Goal: Transaction & Acquisition: Purchase product/service

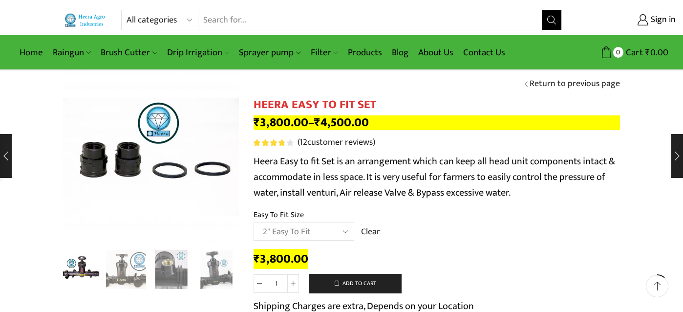
select select "2" Easy To Fit"
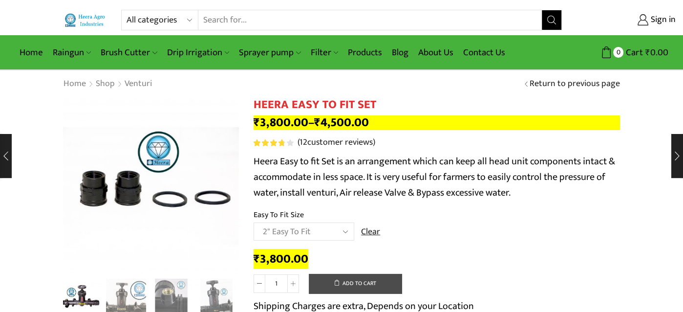
click at [359, 282] on button "Add to cart" at bounding box center [355, 283] width 93 height 20
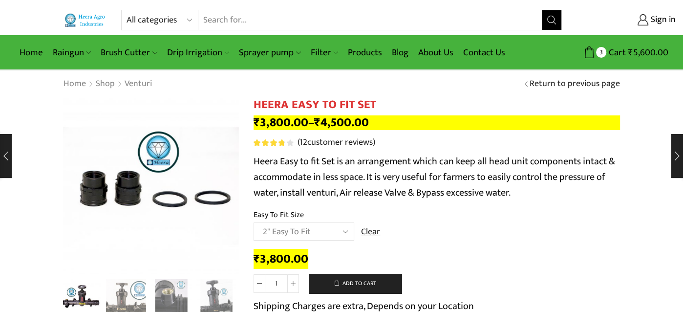
click at [526, 281] on div "HEERA EASY TO FIT SET quantity 1 Add to cart View cart Shipping Charges are ext…" at bounding box center [436, 310] width 366 height 75
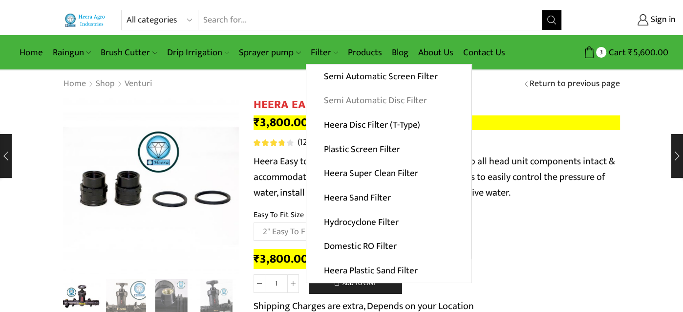
click at [365, 100] on link "Semi Automatic Disc Filter" at bounding box center [388, 100] width 165 height 24
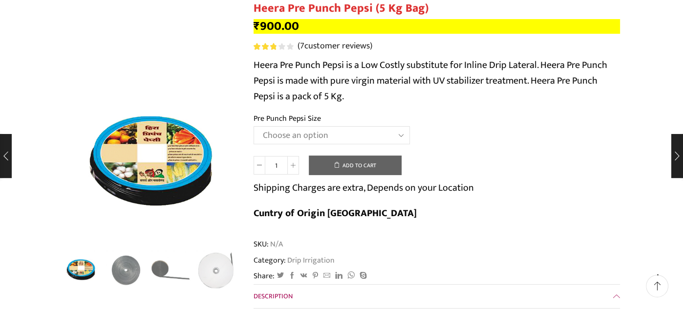
scroll to position [97, 0]
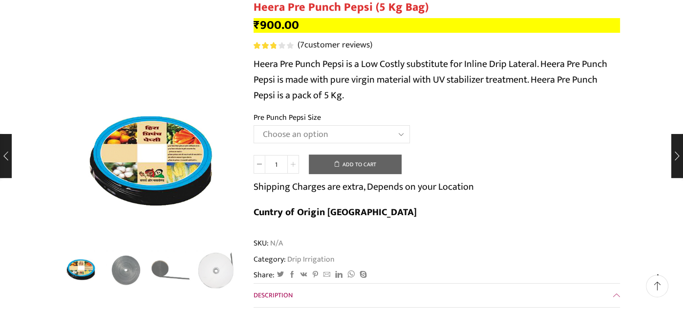
click at [295, 163] on icon at bounding box center [293, 164] width 5 height 5
type input "2"
click at [401, 135] on select "Choose an option Heera Pre Punch Pepsi (1 Foot) Heera Pre Punch Pepsi (1.25 Fee…" at bounding box center [331, 134] width 156 height 18
click at [253, 125] on select "Choose an option Heera Pre Punch Pepsi (1 Foot) Heera Pre Punch Pepsi (1.25 Fee…" at bounding box center [331, 134] width 156 height 18
select select "Heera Pre Punch Pepsi (1 Foot)"
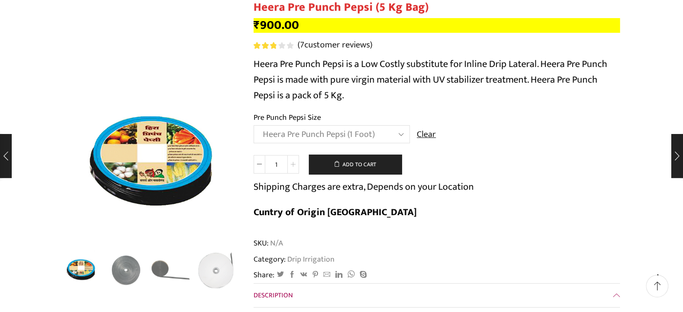
click at [293, 162] on icon at bounding box center [293, 164] width 5 height 5
type input "2"
click at [360, 160] on button "Add to cart" at bounding box center [355, 164] width 93 height 20
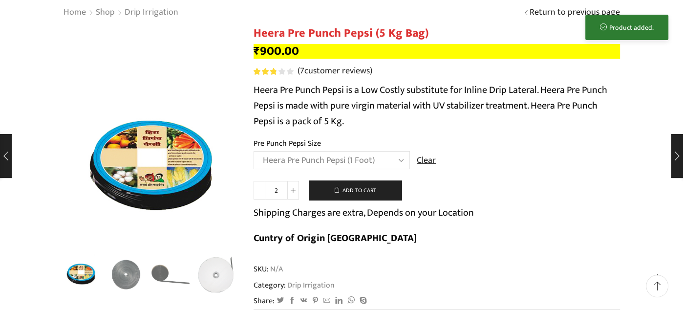
scroll to position [0, 0]
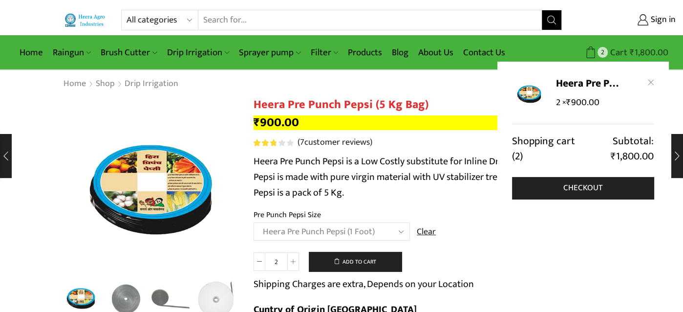
click at [654, 48] on bdi "₹ 1,800.00" at bounding box center [648, 52] width 39 height 15
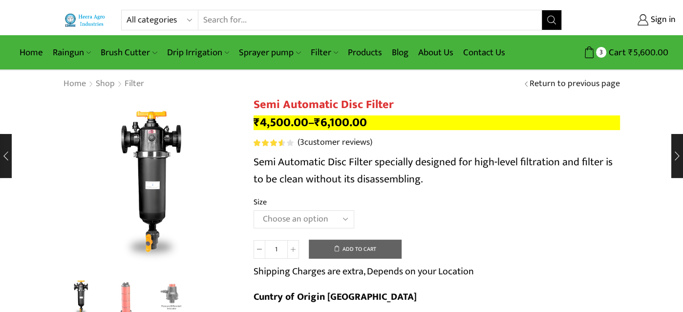
click at [344, 219] on select "Choose an option 2" Disc Filter 2.5" Disc Filter 3" Disc Filter" at bounding box center [303, 219] width 101 height 18
click at [253, 210] on select "Choose an option 2" Disc Filter 2.5" Disc Filter 3" Disc Filter" at bounding box center [303, 219] width 101 height 18
select select "2" Disc Filter"
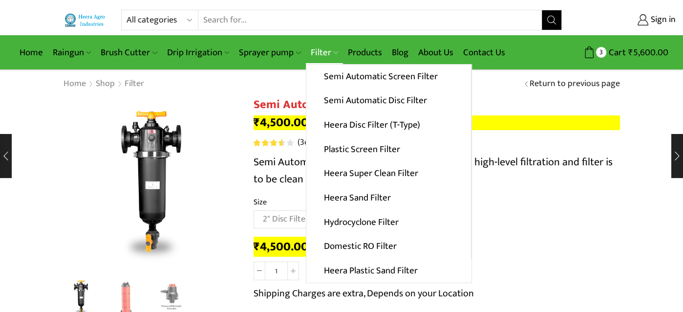
click at [336, 52] on link "Filter" at bounding box center [324, 52] width 37 height 23
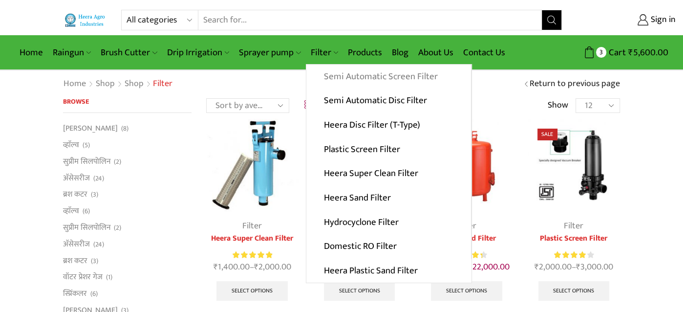
click at [340, 80] on link "Semi Automatic Screen Filter" at bounding box center [388, 76] width 165 height 24
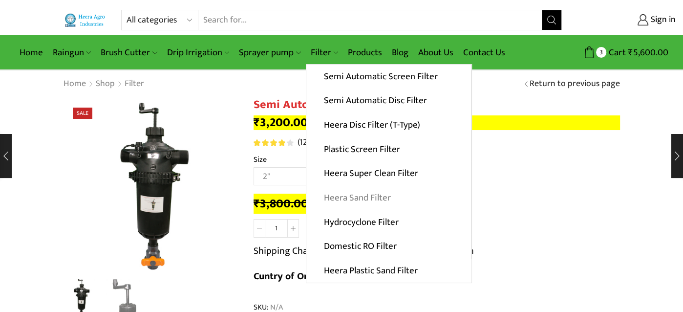
click at [370, 191] on link "Heera Sand Filter" at bounding box center [388, 198] width 165 height 24
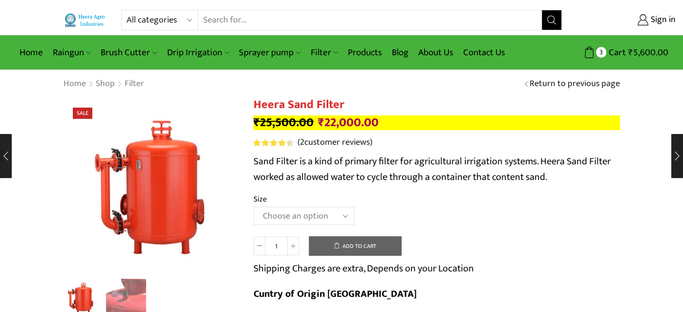
click at [345, 215] on select "Choose an option 3.0’’x 45 m3." at bounding box center [303, 216] width 101 height 18
click at [517, 180] on p "Sand Filter is a kind of primary filter for agricultural irrigation systems. He…" at bounding box center [436, 168] width 366 height 31
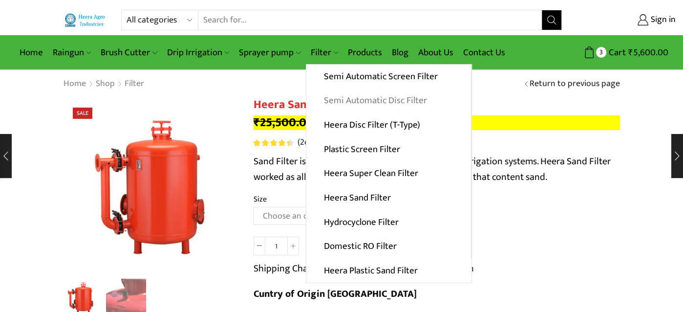
click at [347, 98] on link "Semi Automatic Disc Filter" at bounding box center [388, 100] width 165 height 24
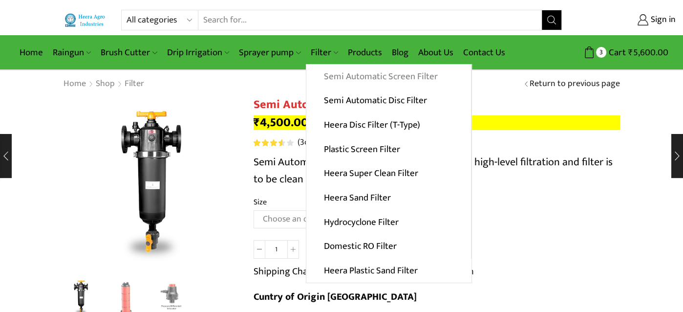
click at [345, 74] on link "Semi Automatic Screen Filter" at bounding box center [388, 76] width 165 height 24
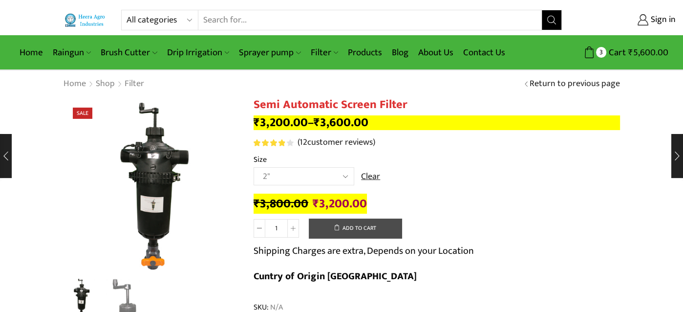
click at [354, 227] on button "Add to cart" at bounding box center [355, 228] width 93 height 20
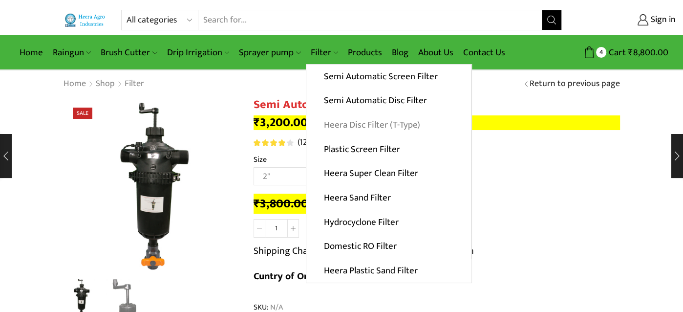
click at [336, 124] on link "Heera Disc Filter (T-Type)" at bounding box center [388, 125] width 165 height 24
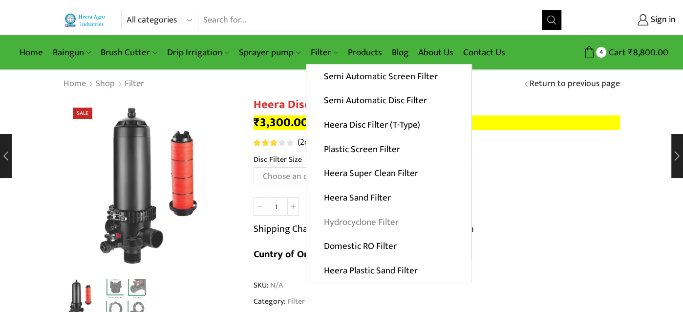
click at [365, 220] on link "Hydrocyclone Filter" at bounding box center [388, 221] width 165 height 24
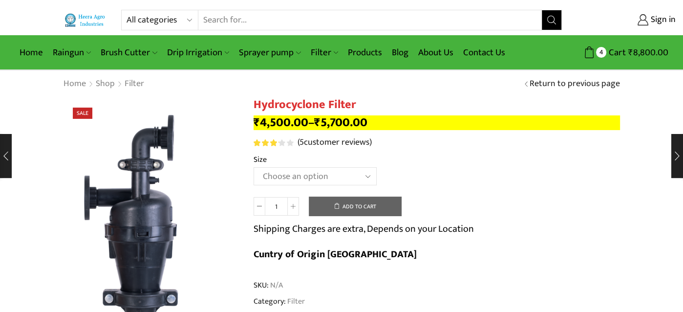
click at [370, 174] on select "Choose an option 2" Hydrocyclone Filter 2.5" Hydrocyclone Filter 3" Hydrocyclon…" at bounding box center [314, 176] width 123 height 18
click at [253, 167] on select "Choose an option 2" Hydrocyclone Filter 2.5" Hydrocyclone Filter 3" Hydrocyclon…" at bounding box center [314, 176] width 123 height 18
select select "2" Hydrocyclone Filter"
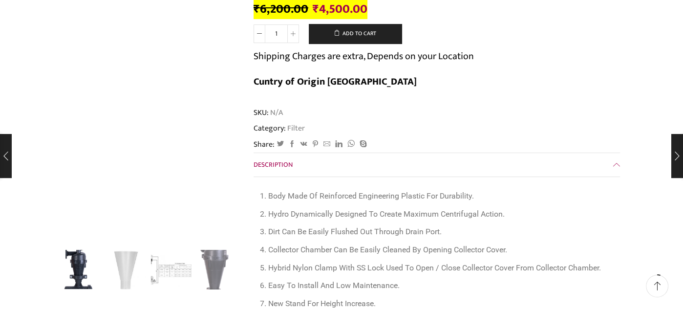
scroll to position [195, 0]
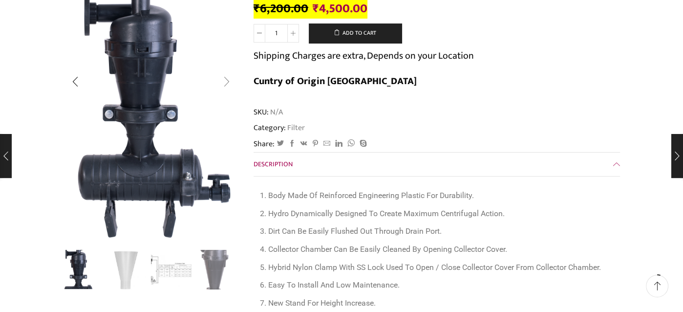
click at [229, 83] on div "Next slide" at bounding box center [226, 81] width 24 height 24
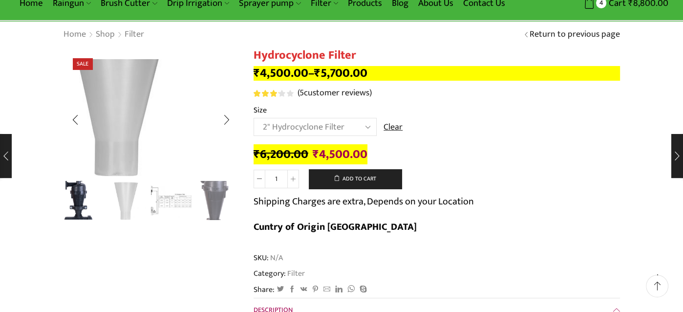
scroll to position [49, 0]
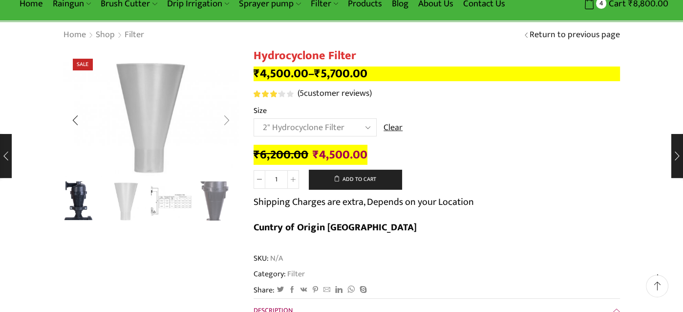
click at [230, 123] on div "Next slide" at bounding box center [226, 120] width 24 height 24
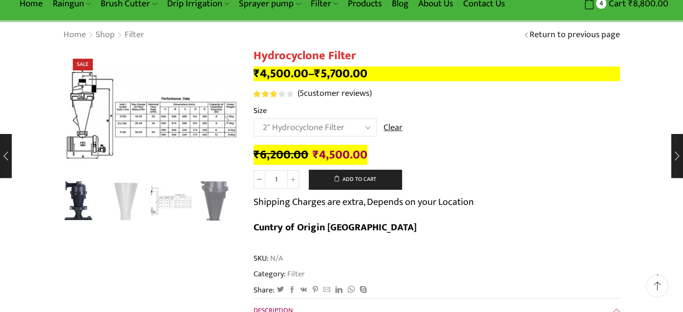
click at [228, 120] on div "Next slide" at bounding box center [226, 120] width 24 height 24
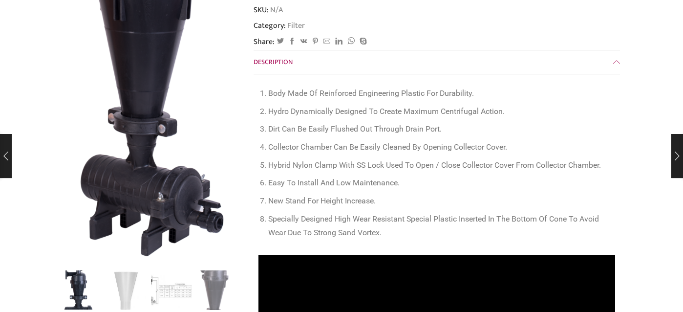
scroll to position [0, 0]
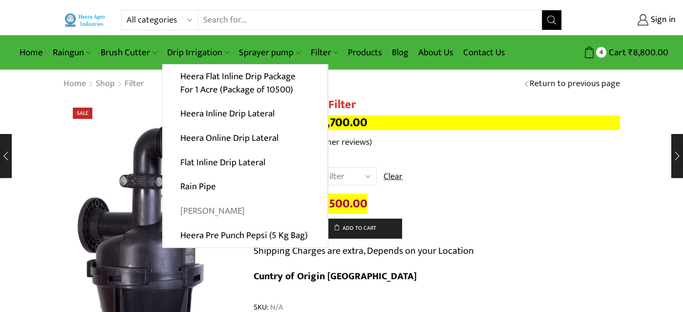
click at [193, 211] on link "[PERSON_NAME]" at bounding box center [245, 211] width 165 height 24
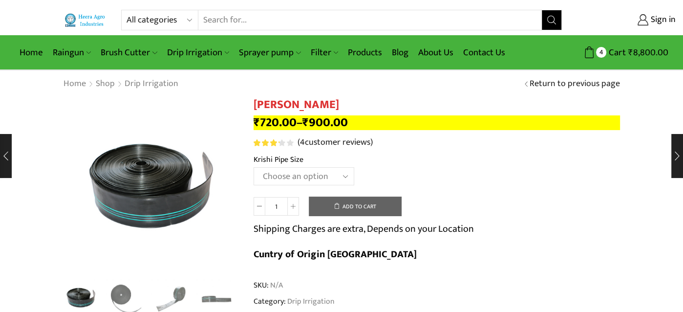
click at [343, 175] on select "Choose an option 10 Kg - 300'ft 8 Kg - 200'ft" at bounding box center [303, 176] width 101 height 18
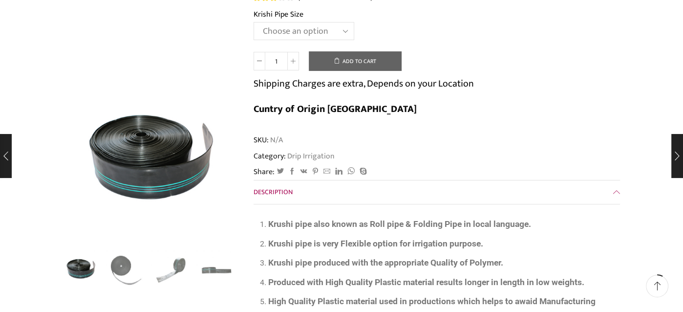
scroll to position [146, 0]
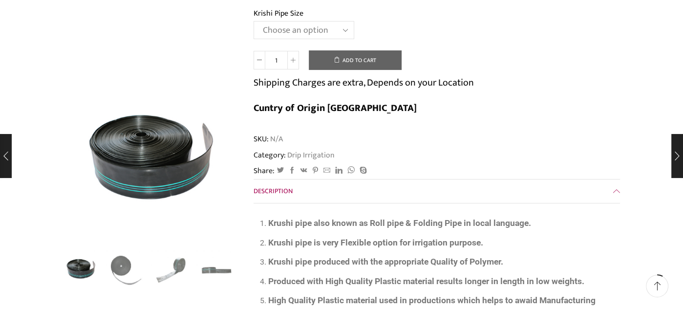
click at [349, 32] on select "Choose an option 10 Kg - 300'ft 8 Kg - 200'ft" at bounding box center [303, 30] width 101 height 18
click at [588, 56] on div "Krishi Pipe quantity 1 Add to cart Shipping Charges are extra, Depends on your …" at bounding box center [436, 87] width 366 height 75
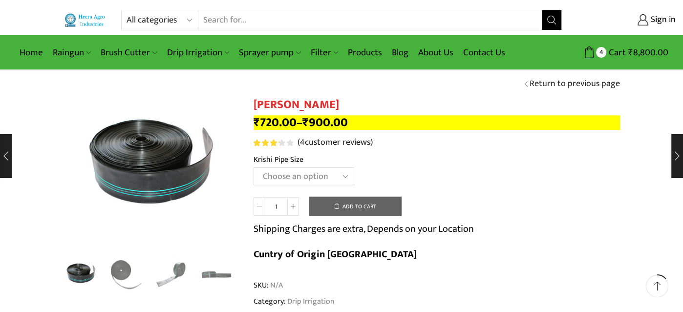
scroll to position [0, 0]
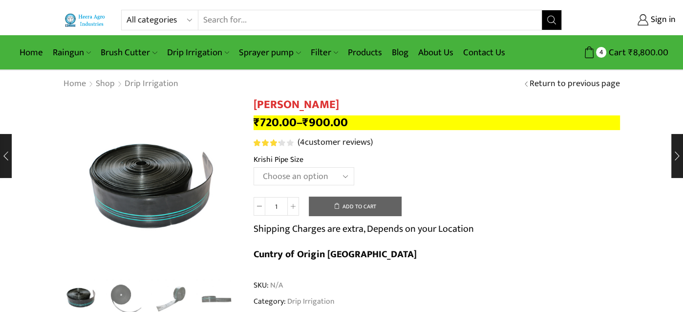
click at [345, 174] on select "Choose an option 10 Kg - 300'ft 8 Kg - 200'ft" at bounding box center [303, 176] width 101 height 18
click at [253, 167] on select "Choose an option 10 Kg - 300'ft 8 Kg - 200'ft" at bounding box center [303, 176] width 101 height 18
select select "10-kg-300ft"
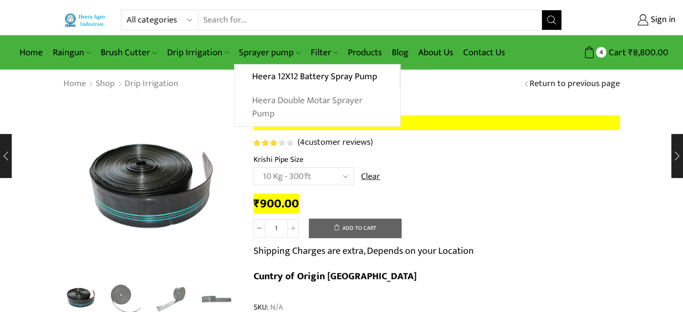
click at [283, 104] on link "Heera Double Motar Sprayer Pump" at bounding box center [316, 107] width 165 height 38
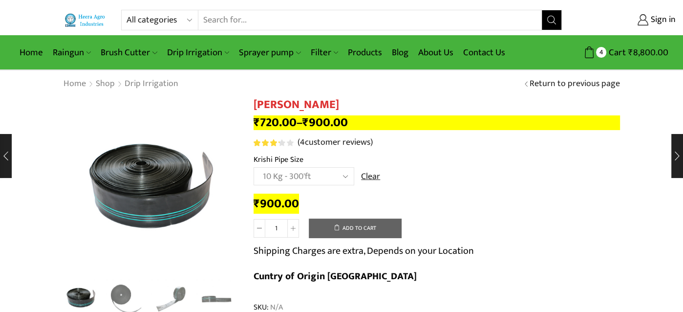
click at [454, 171] on td "Choose an option 10 Kg - 300'ft 8 Kg - 200'ft Clear" at bounding box center [436, 180] width 366 height 27
click at [346, 177] on select "Choose an option 10 Kg - 300'ft 8 Kg - 200'ft" at bounding box center [303, 176] width 101 height 18
click at [253, 167] on select "Choose an option 10 Kg - 300'ft 8 Kg - 200'ft" at bounding box center [303, 176] width 101 height 18
click at [335, 174] on select "Choose an option 10 Kg - 300'ft 8 Kg - 200'ft" at bounding box center [303, 176] width 101 height 18
click at [253, 167] on select "Choose an option 10 Kg - 300'ft 8 Kg - 200'ft" at bounding box center [303, 176] width 101 height 18
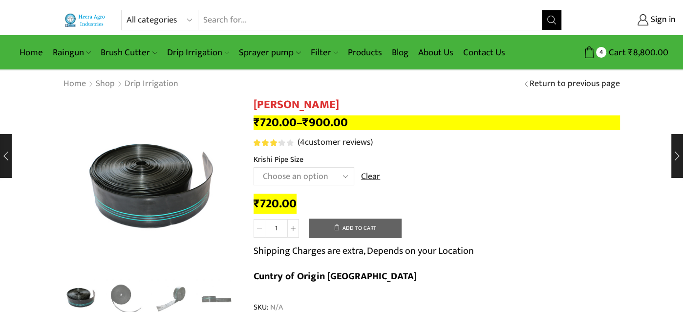
click at [342, 174] on select "Choose an option 10 Kg - 300'ft 8 Kg - 200'ft" at bounding box center [303, 176] width 101 height 18
click at [253, 167] on select "Choose an option 10 Kg - 300'ft 8 Kg - 200'ft" at bounding box center [303, 176] width 101 height 18
select select "10-kg-300ft"
click at [294, 228] on icon at bounding box center [293, 228] width 5 height 5
type input "2"
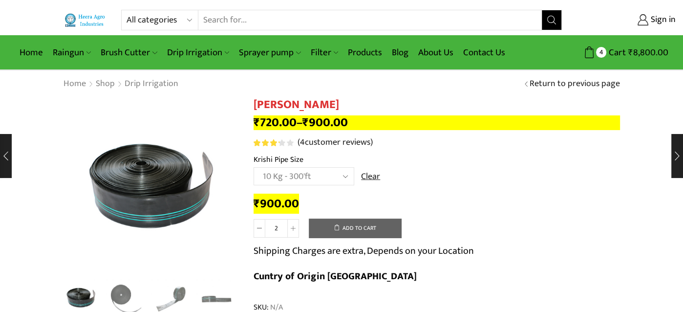
click at [344, 178] on select "Choose an option 10 Kg - 300'ft 8 Kg - 200'ft" at bounding box center [303, 176] width 101 height 18
select select "8-kg-200ft"
click at [253, 167] on select "Choose an option 10 Kg - 300'ft 8 Kg - 200'ft" at bounding box center [303, 176] width 101 height 18
type input "1"
click at [463, 192] on td "Choose an option 10 Kg - 300'ft 8 Kg - 200'ft Clear" at bounding box center [436, 180] width 366 height 27
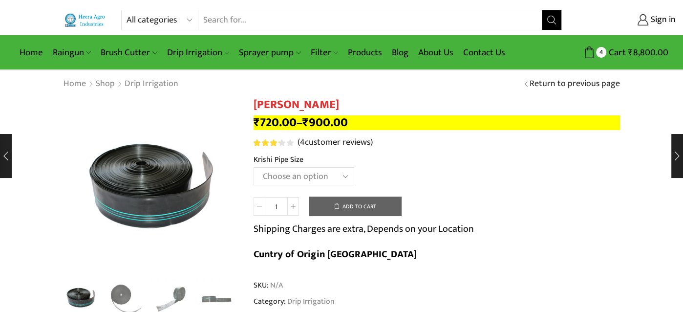
click at [348, 176] on select "Choose an option 10 Kg - 300'ft 8 Kg - 200'ft" at bounding box center [303, 176] width 101 height 18
click at [253, 167] on select "Choose an option 10 Kg - 300'ft 8 Kg - 200'ft" at bounding box center [303, 176] width 101 height 18
select select "10-kg-300ft"
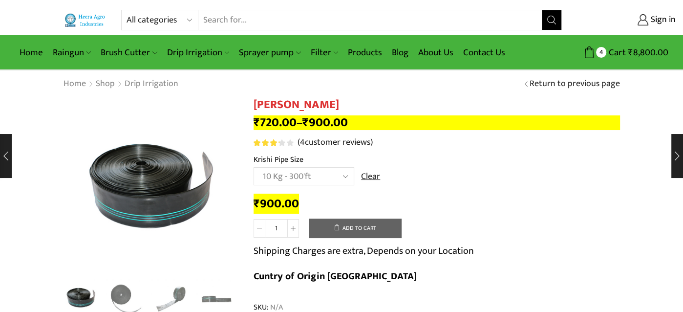
click at [350, 229] on button "Add to cart" at bounding box center [355, 228] width 93 height 20
click at [372, 50] on link "Products" at bounding box center [365, 52] width 44 height 23
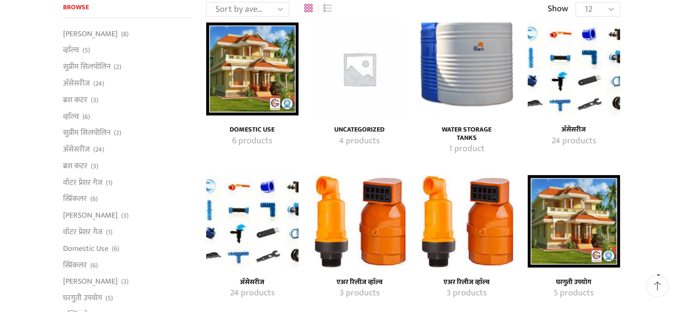
scroll to position [97, 0]
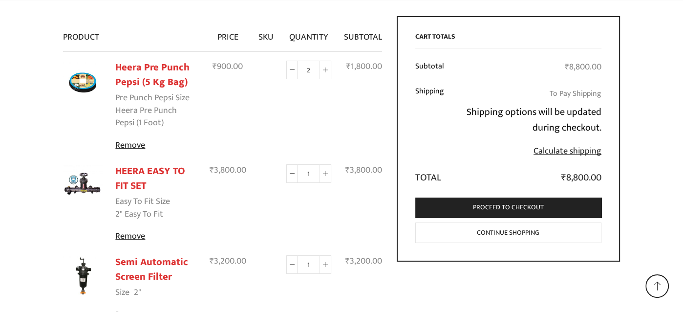
scroll to position [272, 0]
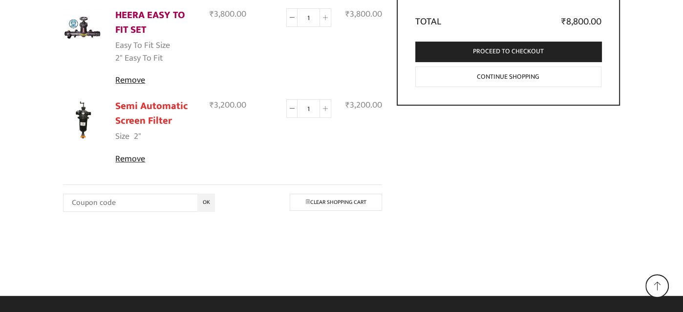
click at [155, 13] on link "HEERA EASY TO FIT SET" at bounding box center [150, 22] width 70 height 31
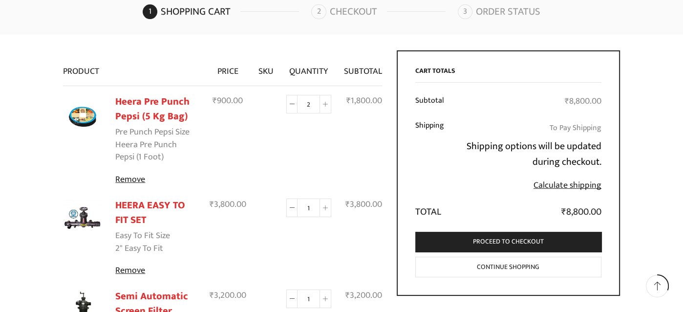
scroll to position [80, 0]
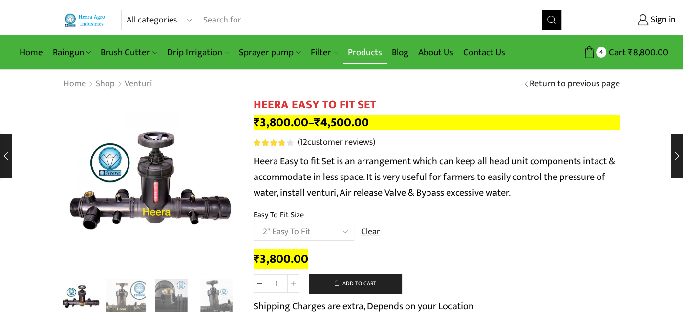
click at [366, 54] on link "Products" at bounding box center [365, 52] width 44 height 23
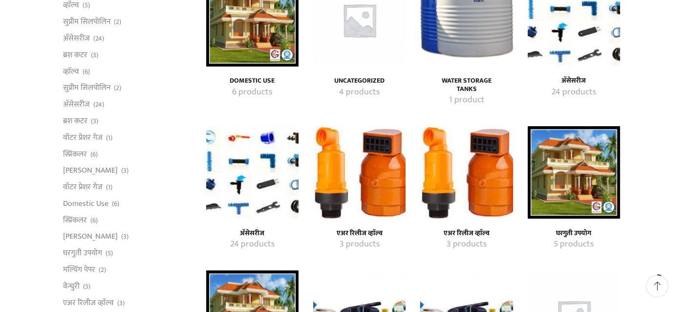
scroll to position [146, 0]
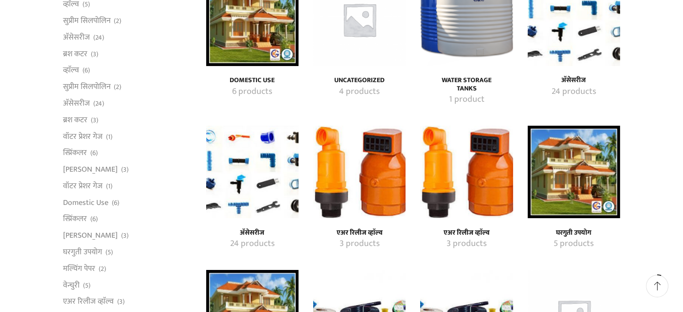
click at [365, 172] on img "Visit product category एअर रिलीज व्हाॅल्व" at bounding box center [359, 172] width 92 height 92
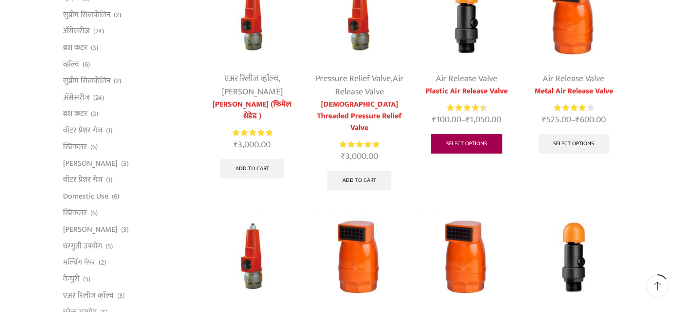
scroll to position [146, 0]
click at [465, 144] on link "Select options" at bounding box center [466, 144] width 71 height 20
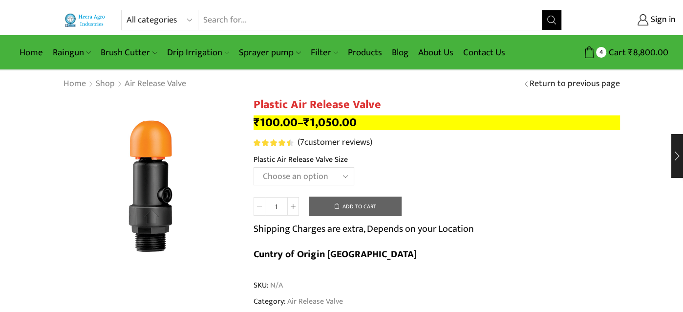
click at [342, 176] on select "Choose an option HT-90P 2" HT88P 1"" at bounding box center [303, 176] width 101 height 18
select select "ht88p-1"
click at [253, 167] on select "Choose an option HT-90P 2" HT88P 1"" at bounding box center [303, 176] width 101 height 18
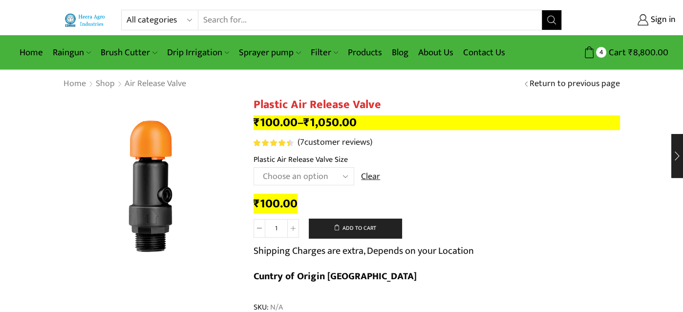
click at [491, 173] on td "Choose an option HT-90P 2" HT88P 1" Clear" at bounding box center [436, 180] width 366 height 27
click at [363, 228] on button "Add to cart" at bounding box center [355, 228] width 93 height 20
click at [368, 53] on link "Products" at bounding box center [365, 52] width 44 height 23
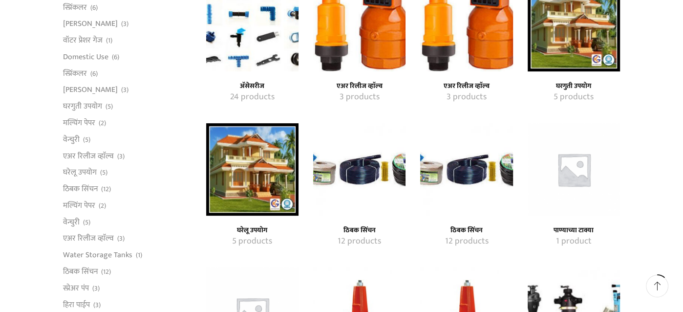
scroll to position [293, 0]
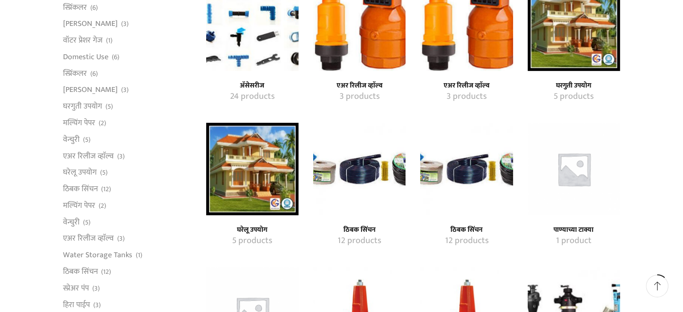
click at [366, 177] on img "Visit product category ठिबक सिंचन" at bounding box center [359, 169] width 92 height 92
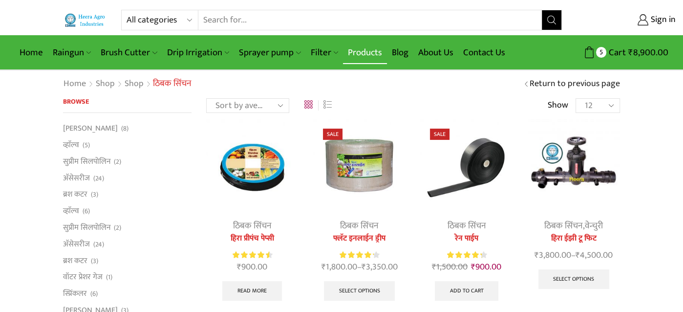
click at [356, 50] on link "Products" at bounding box center [365, 52] width 44 height 23
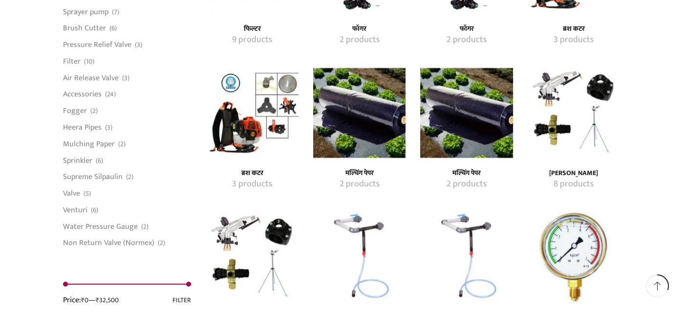
scroll to position [781, 0]
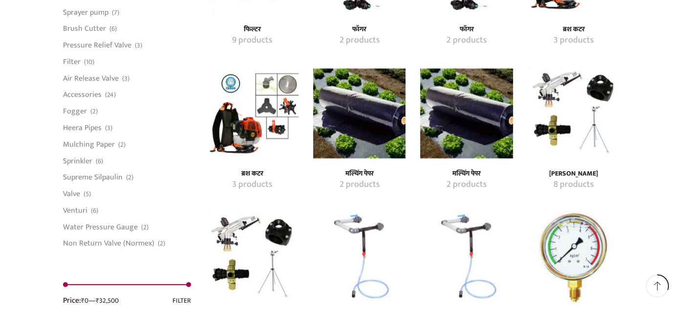
click at [355, 110] on img "Visit product category मल्चिंग पेपर" at bounding box center [359, 112] width 92 height 92
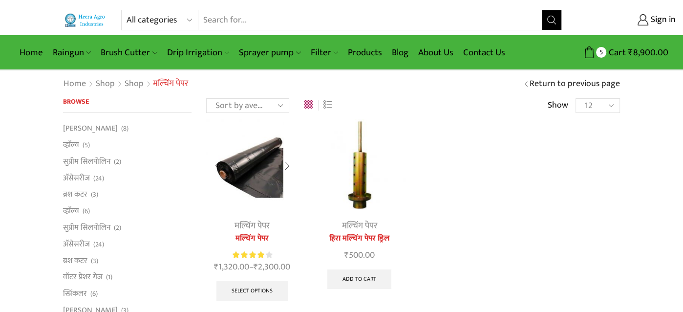
click at [261, 186] on img at bounding box center [252, 165] width 92 height 92
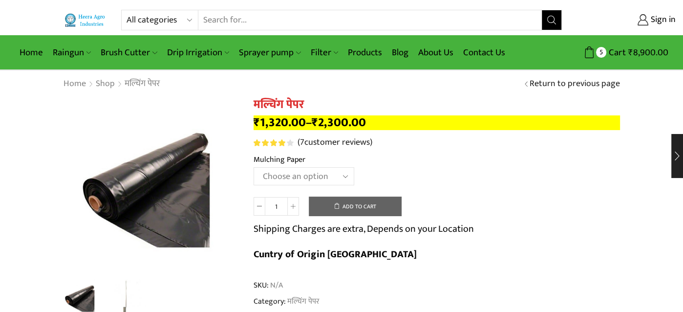
click at [332, 175] on select "Choose an option 1000 X 20 X 400 1000 X 25 X 400 1000 X 30 X 400 1200 X 20 X 40…" at bounding box center [303, 176] width 101 height 18
click at [489, 168] on td "Choose an option 1000 X 20 X 400 1000 X 25 X 400 1000 X 30 X 400 1200 X 20 X 40…" at bounding box center [436, 180] width 366 height 27
click at [285, 175] on select "Choose an option 1000 X 20 X 400 1000 X 25 X 400 1000 X 30 X 400 1200 X 20 X 40…" at bounding box center [303, 176] width 101 height 18
click at [507, 158] on th "Mulching Paper" at bounding box center [436, 160] width 366 height 14
click at [296, 178] on select "Choose an option 1000 X 20 X 400 1000 X 25 X 400 1000 X 30 X 400 1200 X 20 X 40…" at bounding box center [303, 176] width 101 height 18
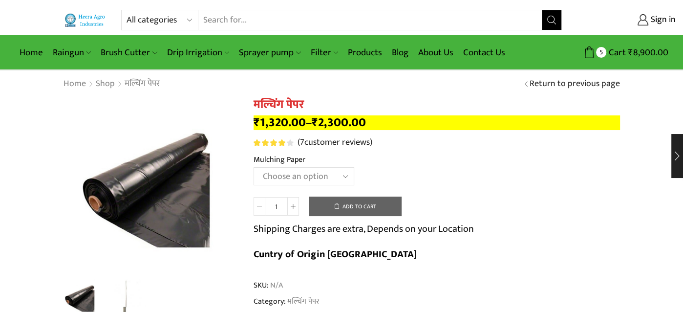
click at [323, 175] on select "Choose an option 1000 X 20 X 400 1000 X 25 X 400 1000 X 30 X 400 1200 X 20 X 40…" at bounding box center [303, 176] width 101 height 18
click at [253, 167] on select "Choose an option 1000 X 20 X 400 1000 X 25 X 400 1000 X 30 X 400 1200 X 20 X 40…" at bounding box center [303, 176] width 101 height 18
select select "1200-x-25-x-400-hi"
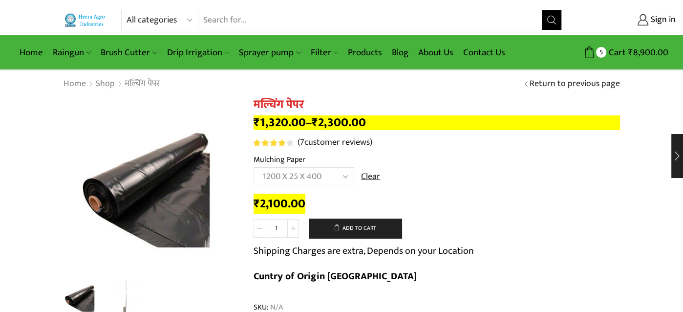
click at [293, 228] on icon at bounding box center [293, 228] width 5 height 5
click at [345, 177] on select "Choose an option 1000 X 20 X 400 1000 X 25 X 400 1000 X 30 X 400 1200 X 20 X 40…" at bounding box center [303, 176] width 101 height 18
click at [292, 227] on icon at bounding box center [293, 228] width 5 height 5
type input "3"
click at [367, 230] on button "Add to cart" at bounding box center [355, 228] width 93 height 20
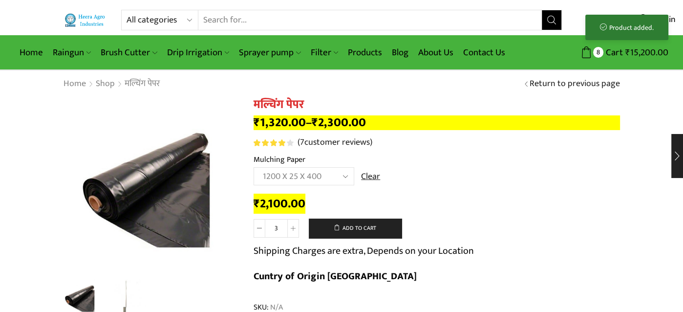
click at [562, 158] on th "Mulching Paper" at bounding box center [436, 160] width 366 height 14
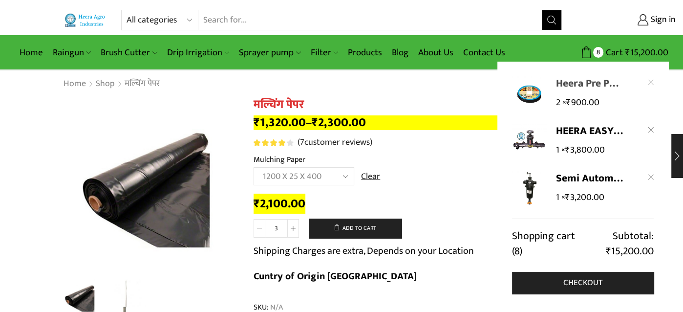
click at [580, 90] on link "Heera Pre Punch Pepsi (5 Kg Bag) - Heera Pre Punch Pepsi (1 Foot)" at bounding box center [589, 83] width 67 height 15
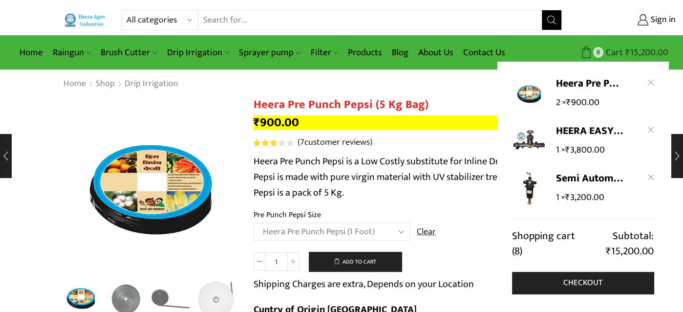
click at [623, 53] on span "Cart" at bounding box center [613, 52] width 20 height 13
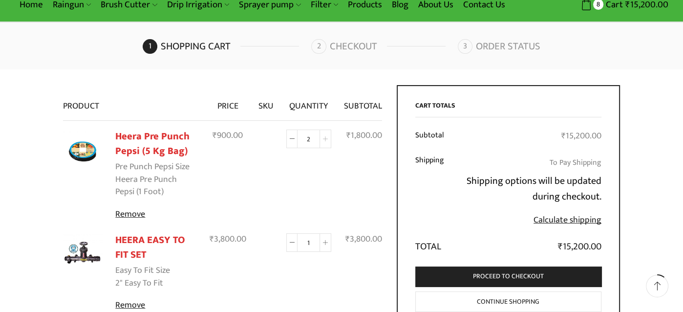
scroll to position [48, 0]
click at [326, 137] on icon at bounding box center [325, 138] width 5 height 5
type input "3"
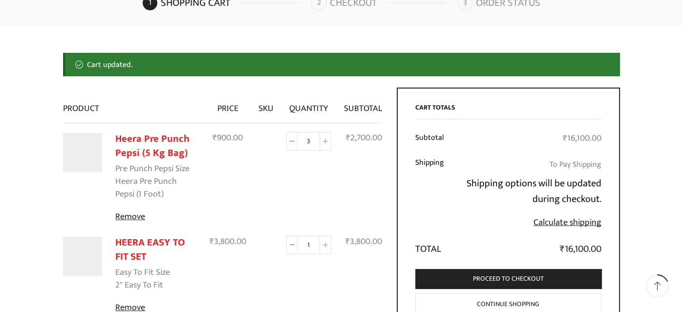
scroll to position [95, 0]
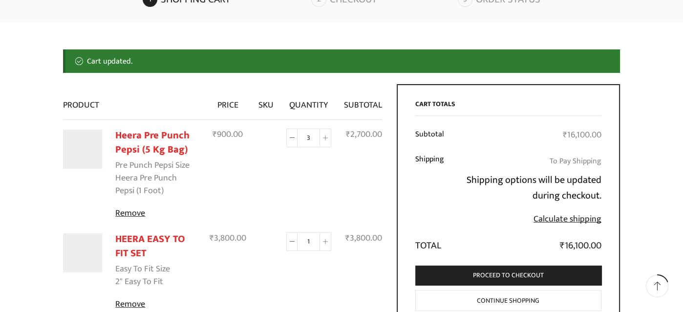
click at [293, 162] on td "Heera Pre Punch Pepsi (5 Kg Bag) quantity 3" at bounding box center [309, 172] width 58 height 106
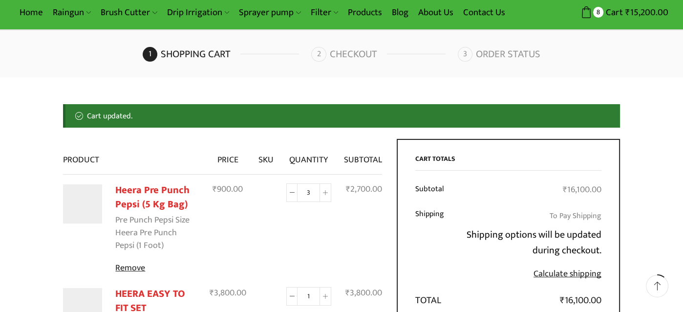
scroll to position [0, 0]
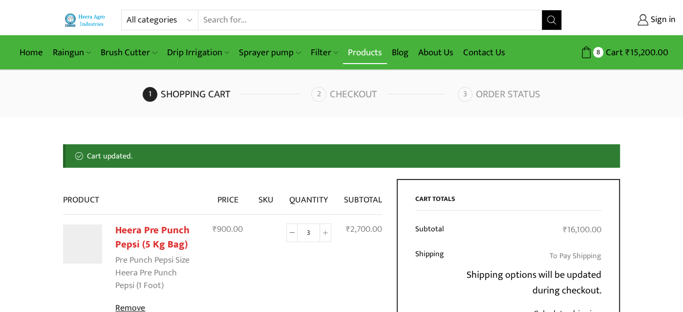
click at [367, 53] on link "Products" at bounding box center [365, 52] width 44 height 23
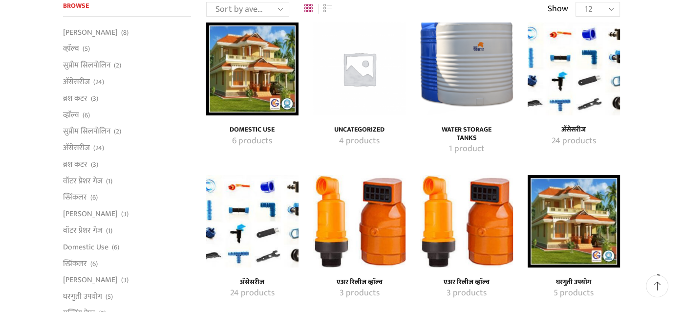
scroll to position [97, 0]
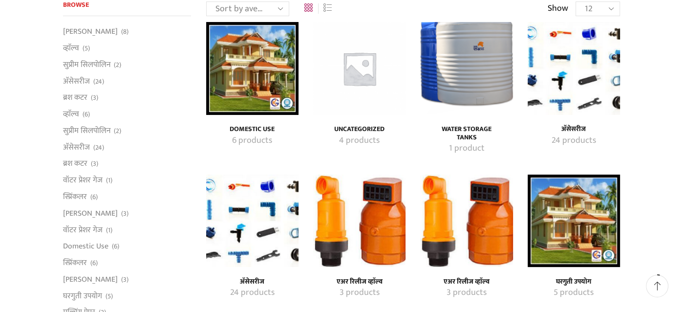
click at [570, 70] on img "Visit product category अ‍ॅसेसरीज" at bounding box center [573, 68] width 92 height 92
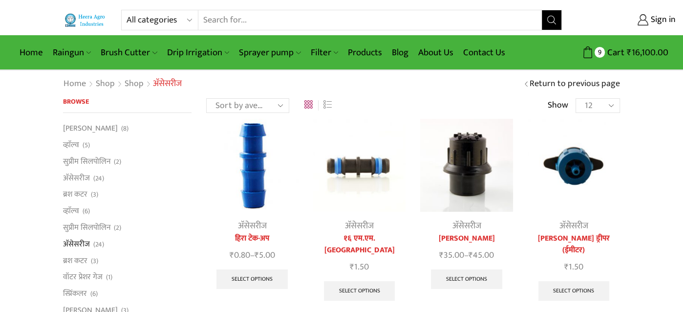
click at [473, 178] on img at bounding box center [466, 165] width 92 height 92
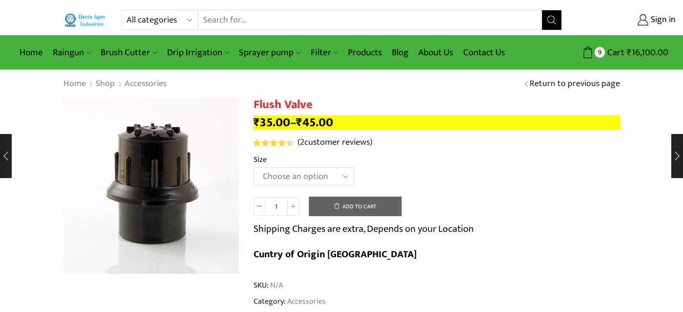
click at [335, 180] on select "Choose an option 2 Inch 2.5 Inch" at bounding box center [303, 176] width 101 height 18
click at [253, 167] on select "Choose an option 2 Inch 2.5 Inch" at bounding box center [303, 176] width 101 height 18
select select "2-inch"
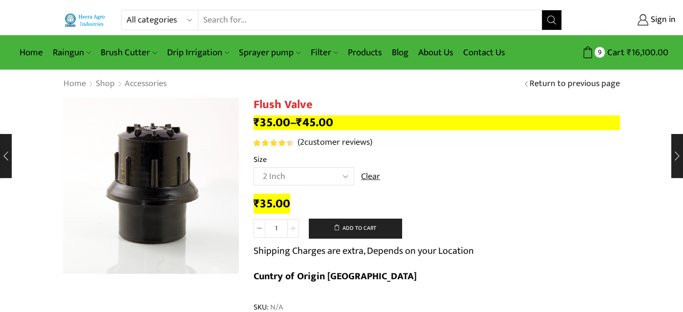
click at [294, 229] on icon at bounding box center [293, 228] width 5 height 5
type input "3"
click at [366, 225] on button "Add to cart" at bounding box center [355, 228] width 93 height 20
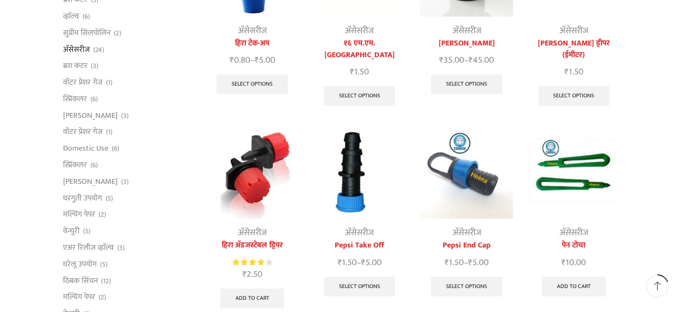
scroll to position [195, 0]
click at [470, 165] on img at bounding box center [466, 172] width 92 height 92
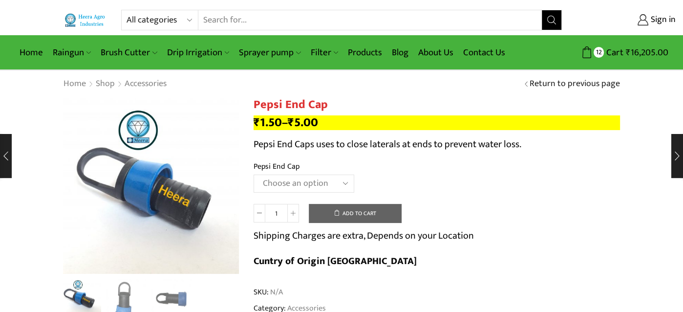
click at [346, 182] on select "Choose an option 12MM 16MM 20MM" at bounding box center [303, 183] width 101 height 18
click at [253, 174] on select "Choose an option 12MM 16MM 20MM" at bounding box center [303, 183] width 101 height 18
select select "16MM"
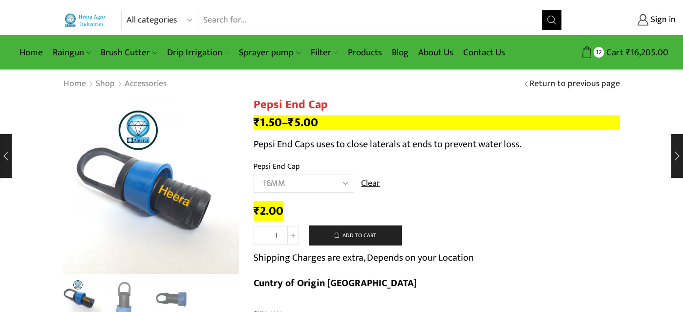
click at [285, 236] on input "1" at bounding box center [276, 235] width 22 height 19
drag, startPoint x: 285, startPoint y: 236, endPoint x: 268, endPoint y: 237, distance: 16.6
click at [268, 237] on input "1" at bounding box center [276, 235] width 22 height 19
click at [291, 236] on icon at bounding box center [293, 234] width 5 height 5
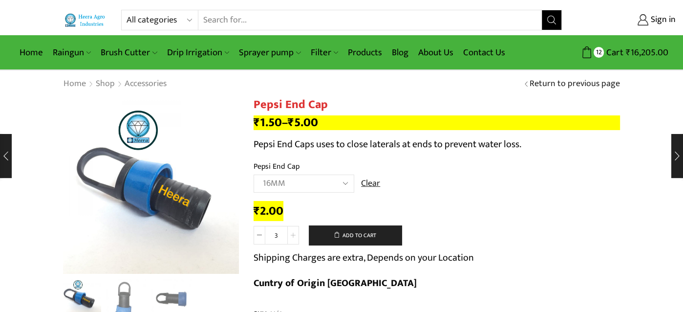
click at [291, 236] on icon at bounding box center [293, 234] width 5 height 5
click at [291, 237] on span at bounding box center [293, 235] width 12 height 19
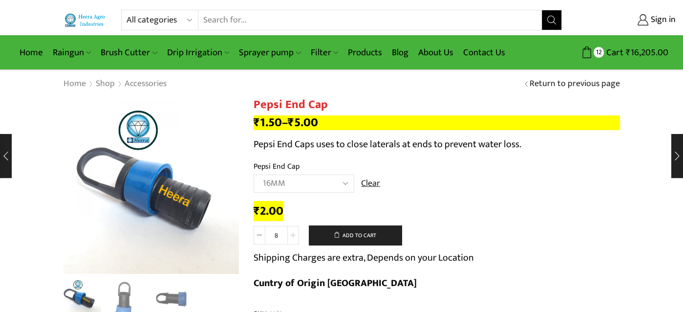
click at [291, 237] on span at bounding box center [293, 235] width 12 height 19
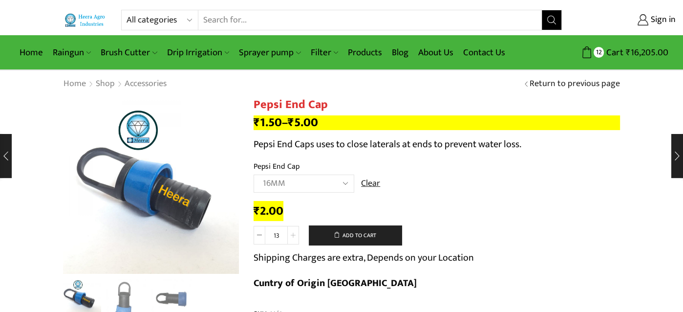
click at [291, 237] on span at bounding box center [293, 235] width 12 height 19
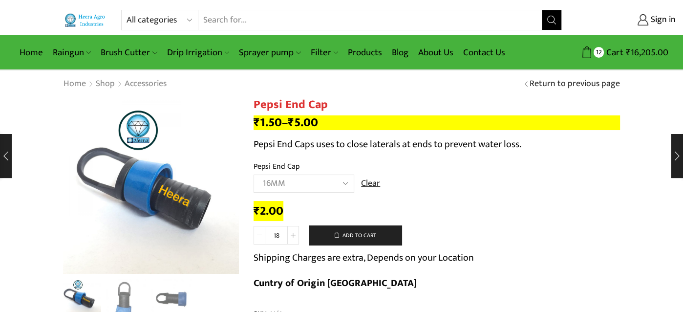
click at [291, 237] on span at bounding box center [293, 235] width 12 height 19
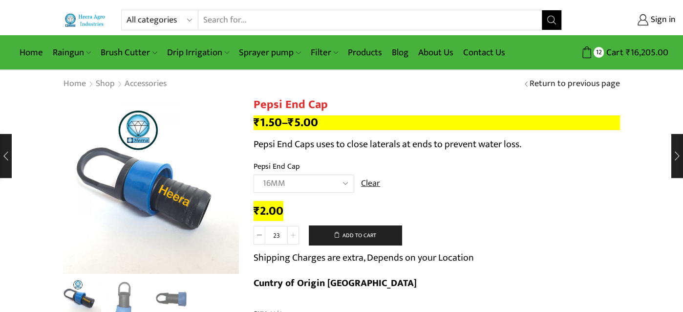
click at [291, 237] on span at bounding box center [293, 235] width 12 height 19
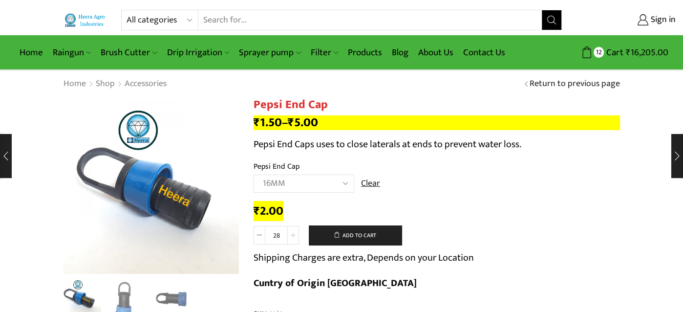
click at [290, 237] on span at bounding box center [293, 235] width 12 height 19
click at [289, 237] on span at bounding box center [293, 235] width 12 height 19
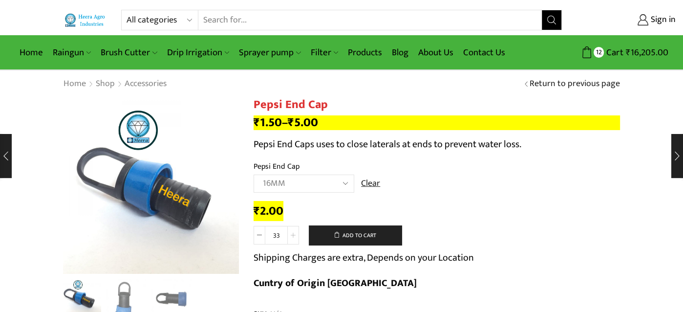
click at [290, 237] on span at bounding box center [293, 235] width 12 height 19
click at [291, 237] on span at bounding box center [293, 235] width 12 height 19
click at [292, 237] on span at bounding box center [293, 235] width 12 height 19
click at [293, 237] on span at bounding box center [293, 235] width 12 height 19
click at [293, 236] on icon at bounding box center [293, 234] width 5 height 5
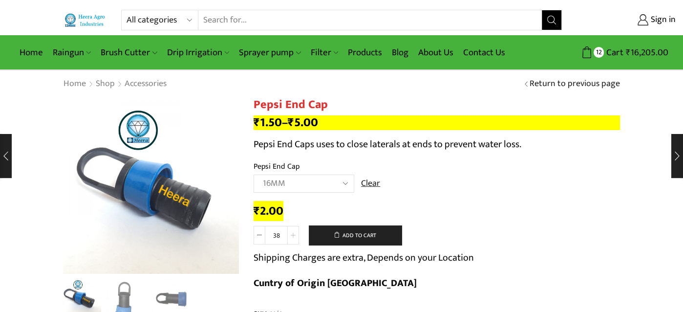
click at [293, 237] on span at bounding box center [293, 235] width 12 height 19
click at [293, 238] on span at bounding box center [293, 235] width 12 height 19
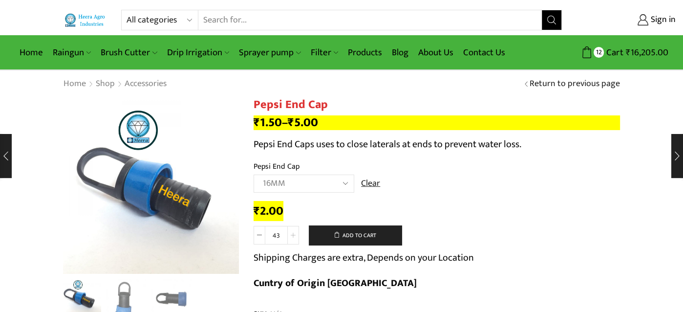
click at [293, 238] on span at bounding box center [293, 235] width 12 height 19
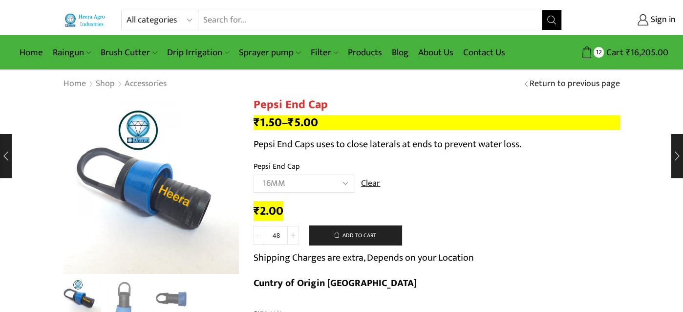
click at [293, 238] on span at bounding box center [293, 235] width 12 height 19
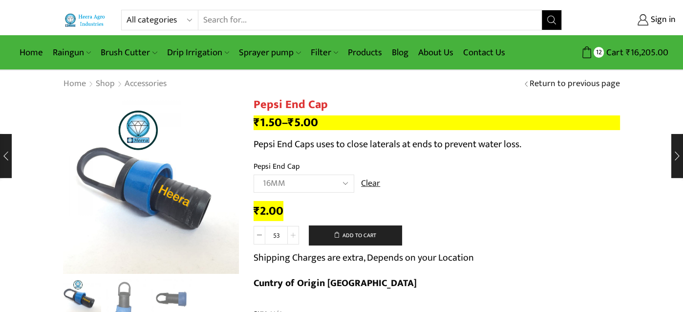
click at [293, 238] on span at bounding box center [293, 235] width 12 height 19
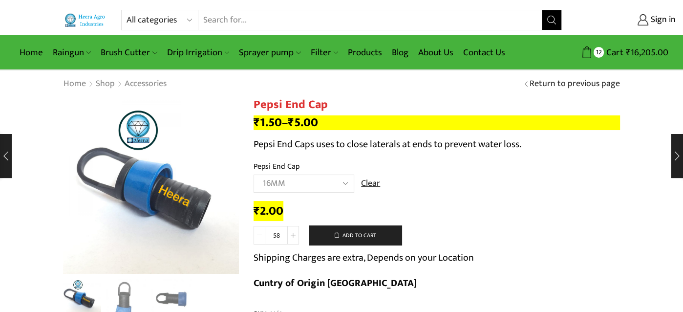
click at [293, 238] on span at bounding box center [293, 235] width 12 height 19
type input "60"
click at [355, 236] on button "Add to cart" at bounding box center [355, 235] width 93 height 20
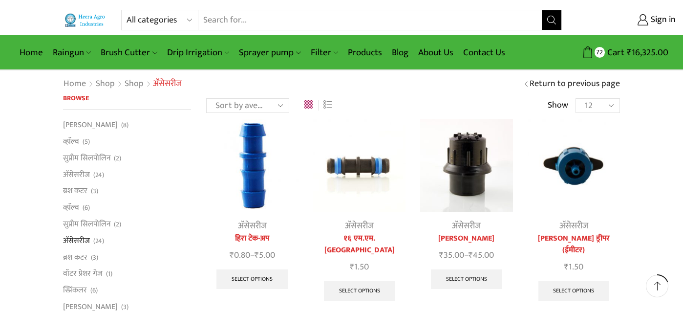
scroll to position [197, 0]
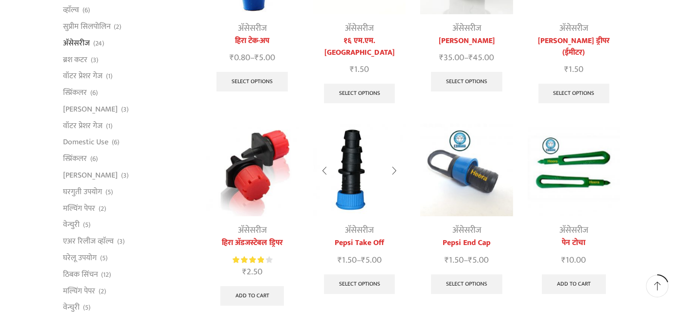
click at [353, 167] on img at bounding box center [359, 170] width 92 height 92
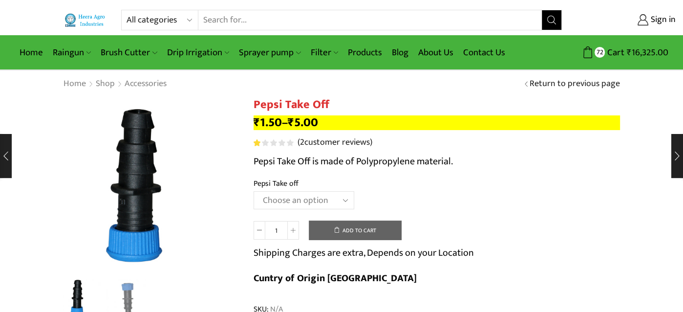
click at [345, 198] on select "Choose an option 12MM 16MM 20MM" at bounding box center [303, 200] width 101 height 18
click at [253, 191] on select "Choose an option 12MM 16MM 20MM" at bounding box center [303, 200] width 101 height 18
select select "16MM"
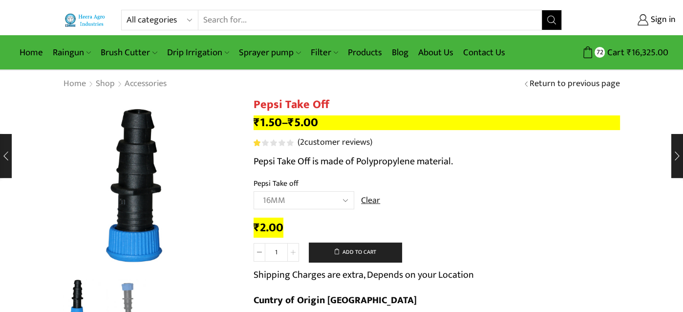
click at [292, 252] on icon at bounding box center [293, 252] width 5 height 5
click at [279, 252] on input "2" at bounding box center [276, 252] width 22 height 19
drag, startPoint x: 282, startPoint y: 251, endPoint x: 269, endPoint y: 253, distance: 13.8
click at [269, 253] on input "2" at bounding box center [276, 252] width 22 height 19
click at [279, 253] on input "2" at bounding box center [276, 252] width 22 height 19
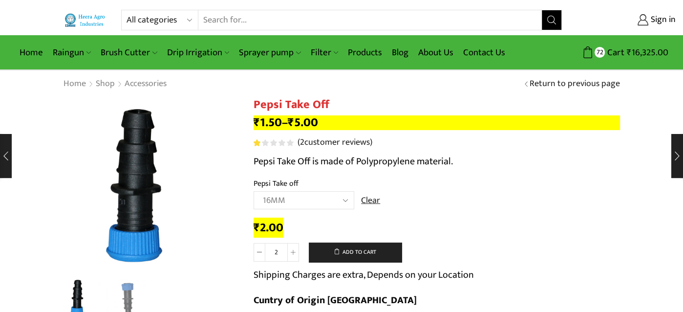
click at [279, 249] on input "2" at bounding box center [276, 252] width 22 height 19
type input "60"
click at [465, 217] on td "Choose an option 12MM 16MM 20MM Clear" at bounding box center [436, 204] width 366 height 27
click at [369, 250] on button "Add to cart" at bounding box center [355, 252] width 93 height 20
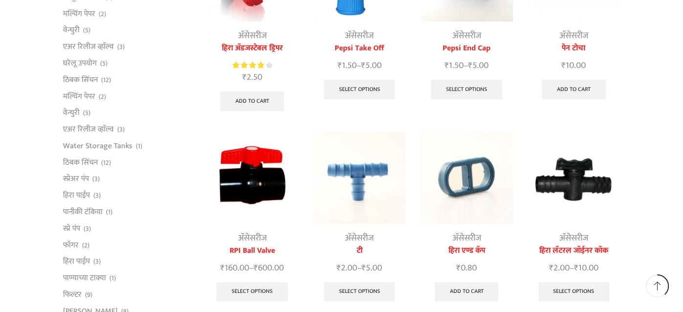
scroll to position [392, 0]
click at [245, 167] on img at bounding box center [252, 177] width 92 height 92
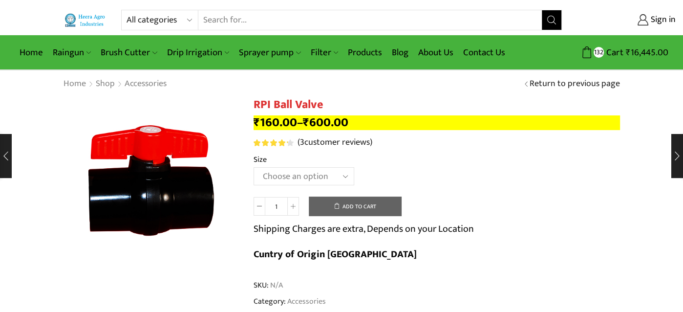
click at [346, 174] on select "Choose an option 2" Ball Valve 2.5" Ball Valve 3" Ball Valve 4" Ball Valve" at bounding box center [303, 176] width 101 height 18
click at [253, 167] on select "Choose an option 2" Ball Valve 2.5" Ball Valve 3" Ball Valve 4" Ball Valve" at bounding box center [303, 176] width 101 height 18
select select "2" Ball Valve"
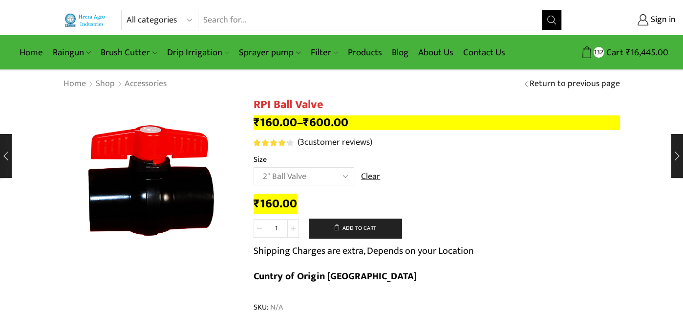
click at [292, 230] on icon at bounding box center [293, 228] width 5 height 5
type input "2"
click at [359, 223] on button "Add to cart" at bounding box center [355, 228] width 93 height 20
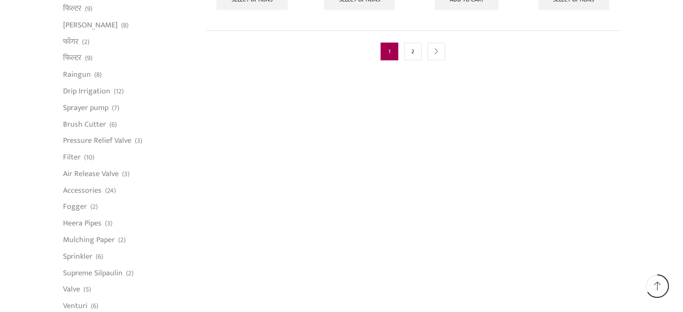
scroll to position [686, 0]
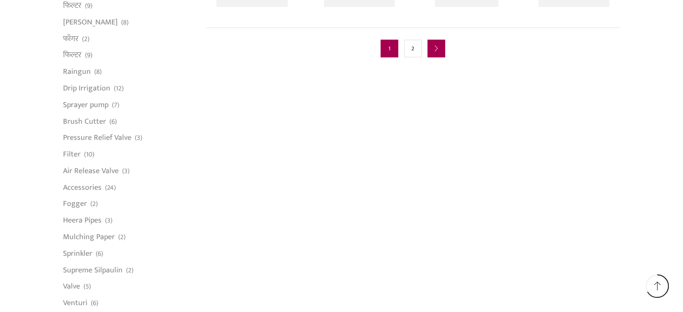
click at [433, 40] on link "next" at bounding box center [436, 49] width 18 height 18
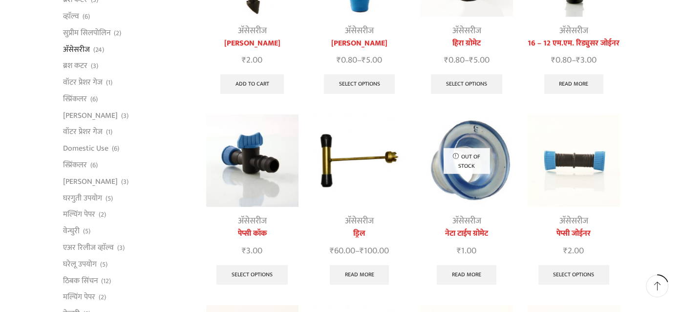
scroll to position [195, 0]
click at [573, 182] on img at bounding box center [573, 160] width 92 height 92
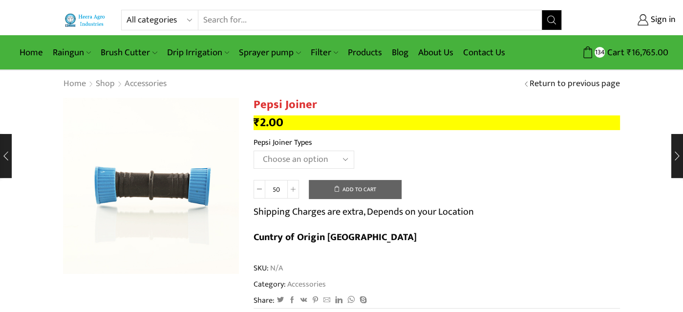
click at [323, 162] on select "Choose an option 12mm 16mm" at bounding box center [303, 159] width 101 height 18
select select "16mm"
click at [253, 150] on select "Choose an option 12mm 16mm" at bounding box center [303, 159] width 101 height 18
click at [260, 189] on icon at bounding box center [259, 189] width 5 height 5
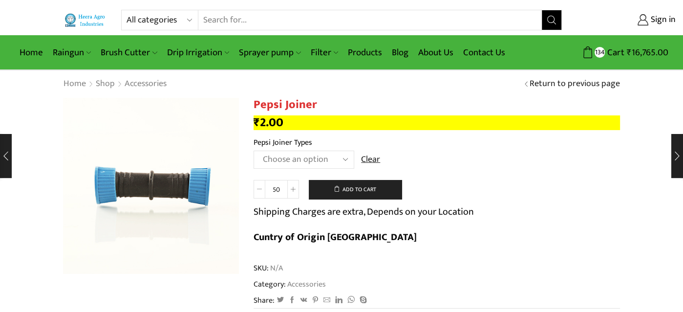
click at [260, 189] on icon at bounding box center [259, 189] width 5 height 5
click at [281, 187] on input "50" at bounding box center [276, 189] width 22 height 19
drag, startPoint x: 282, startPoint y: 189, endPoint x: 269, endPoint y: 189, distance: 12.7
click at [269, 189] on input "50" at bounding box center [276, 189] width 22 height 19
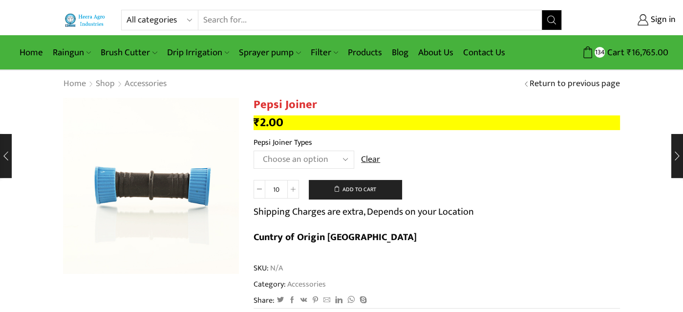
type input "10"
click at [496, 174] on td "Choose an option 12mm 16mm Clear" at bounding box center [436, 163] width 366 height 27
click at [361, 187] on button "Add to cart" at bounding box center [355, 190] width 93 height 20
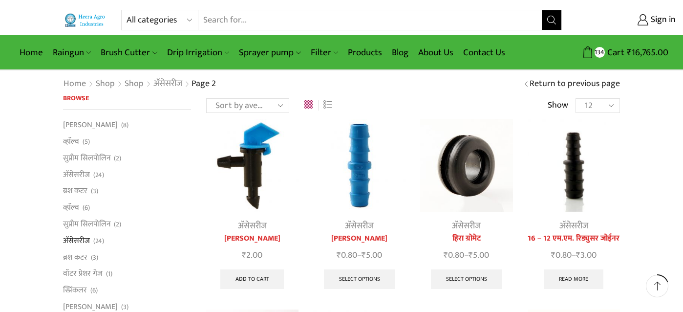
scroll to position [199, 0]
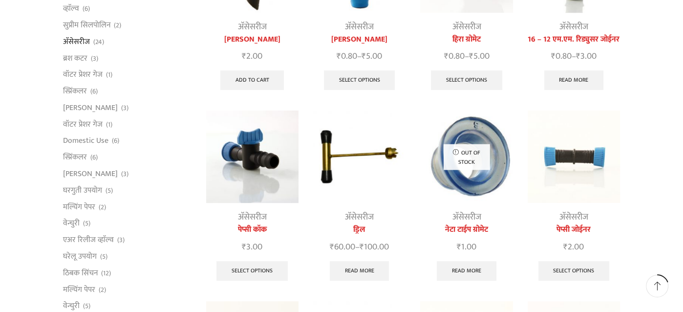
click at [258, 165] on img at bounding box center [252, 156] width 92 height 92
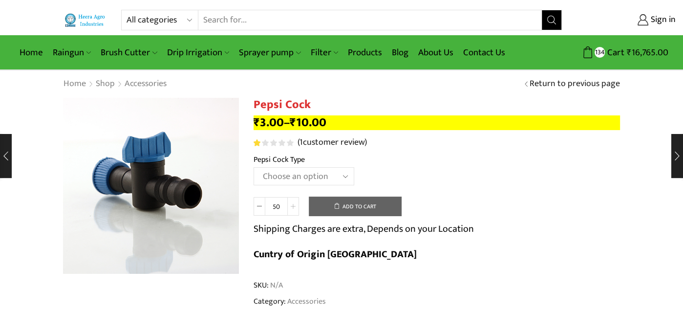
click at [294, 207] on icon at bounding box center [293, 206] width 5 height 5
click at [260, 208] on icon at bounding box center [259, 206] width 5 height 5
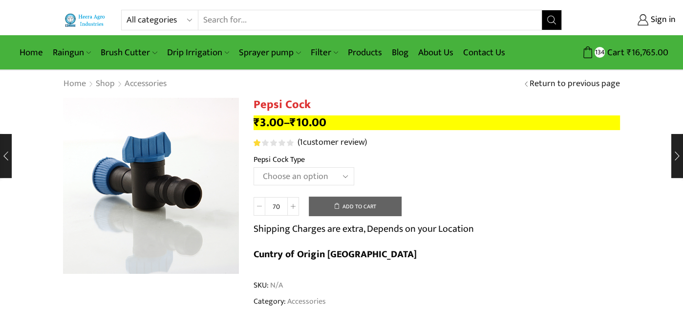
type input "60"
click at [308, 175] on select "Choose an option 16 MM 20 MM" at bounding box center [303, 176] width 101 height 18
click at [253, 167] on select "Choose an option 16 MM 20 MM" at bounding box center [303, 176] width 101 height 18
select select "16 MM"
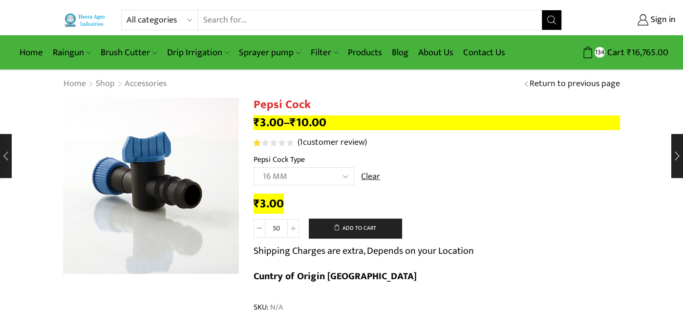
click at [446, 154] on th "Pepsi Cock Type" at bounding box center [436, 160] width 366 height 14
click at [354, 228] on button "Add to cart" at bounding box center [355, 228] width 93 height 20
click at [294, 228] on icon at bounding box center [293, 228] width 5 height 5
type input "60"
click at [359, 223] on button "Add to cart" at bounding box center [355, 228] width 93 height 20
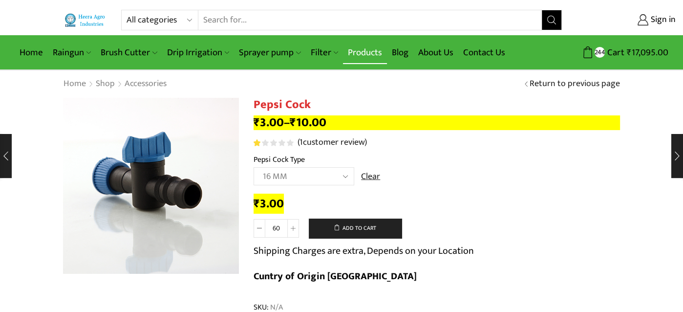
click at [375, 52] on link "Products" at bounding box center [365, 52] width 44 height 23
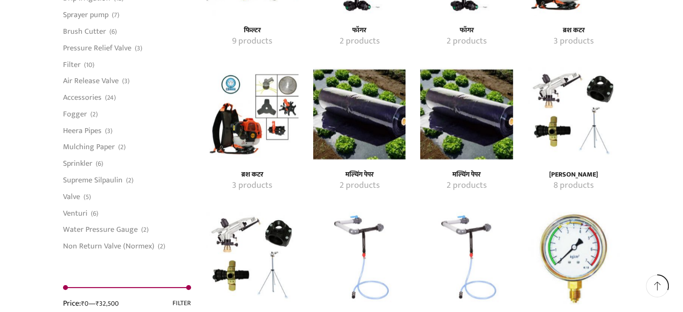
scroll to position [780, 0]
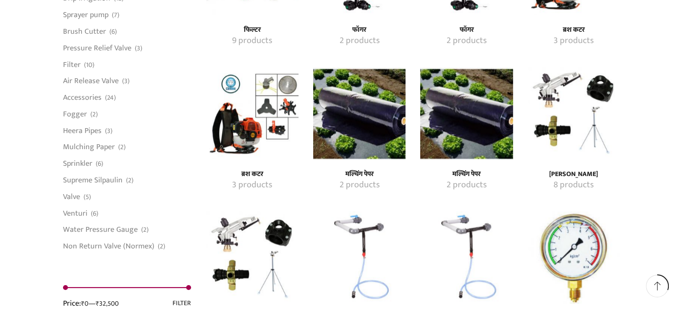
click at [482, 103] on img "Visit product category मल्चिंग पेपर" at bounding box center [466, 113] width 92 height 92
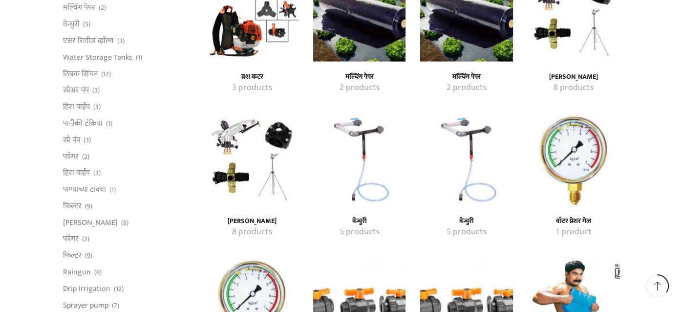
scroll to position [878, 0]
click at [356, 152] on img "Visit product category वेन्चुरी" at bounding box center [359, 159] width 92 height 92
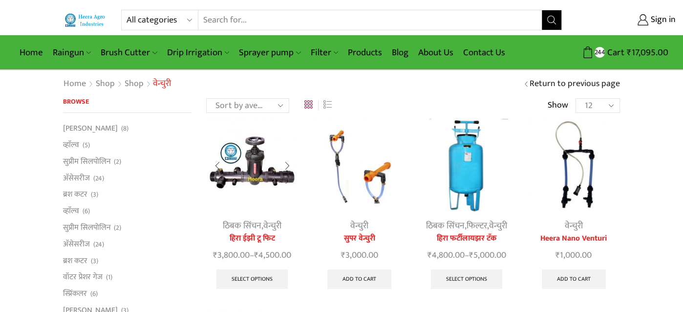
click at [249, 216] on div "ठिबक सिंचन , वेन्चुरी हिरा ईझी टू फिट ₹ 3,800.00 – ₹ 4,500.00 Select options Th…" at bounding box center [252, 207] width 92 height 176
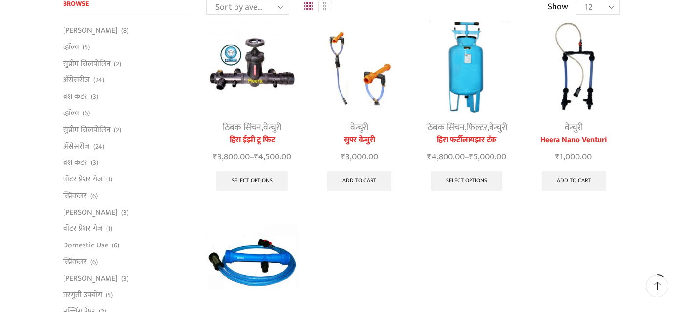
scroll to position [98, 0]
click at [359, 138] on link "सुपर वेन्चुरी" at bounding box center [359, 141] width 92 height 12
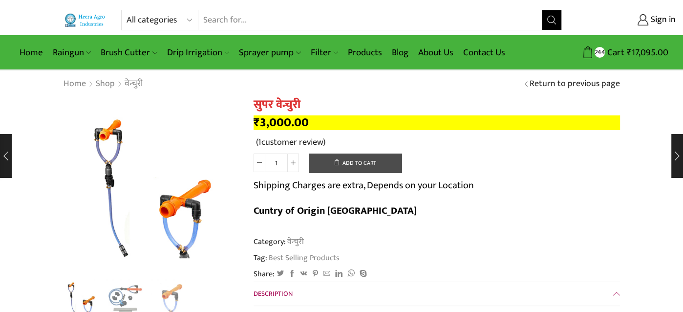
click at [367, 163] on button "Add to cart" at bounding box center [355, 163] width 93 height 20
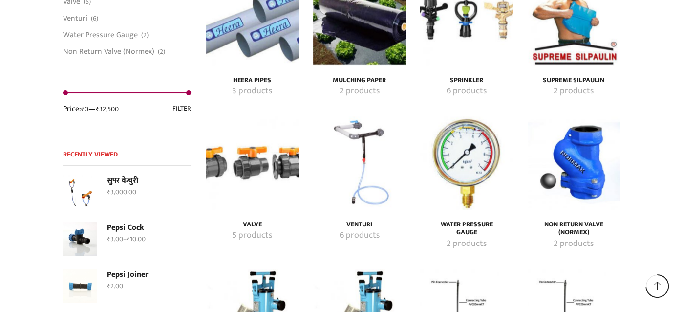
scroll to position [1891, 0]
click at [592, 175] on img "Visit product category Non Return Valve (Normex)" at bounding box center [573, 162] width 92 height 92
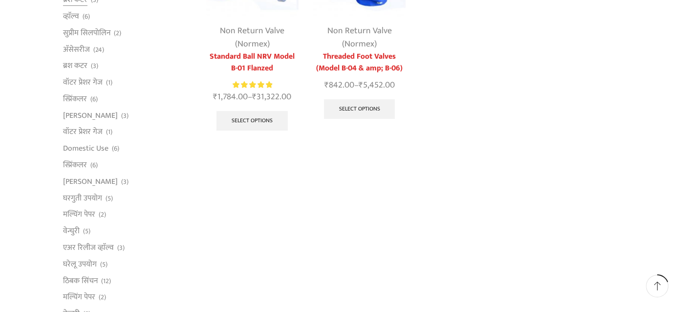
scroll to position [195, 0]
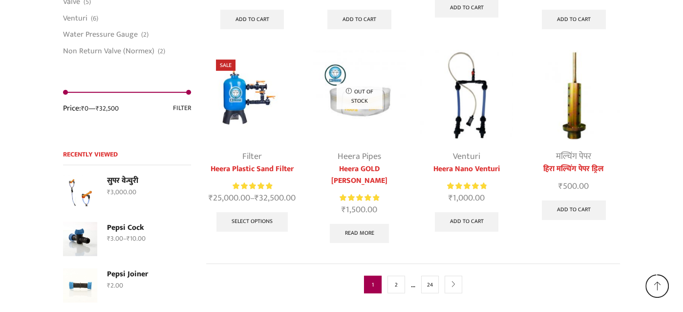
scroll to position [2515, 0]
click at [450, 281] on icon "next" at bounding box center [453, 284] width 6 height 6
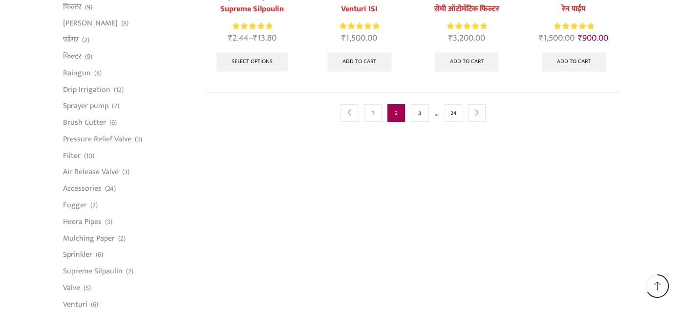
scroll to position [683, 0]
click at [476, 114] on link "next" at bounding box center [477, 113] width 18 height 18
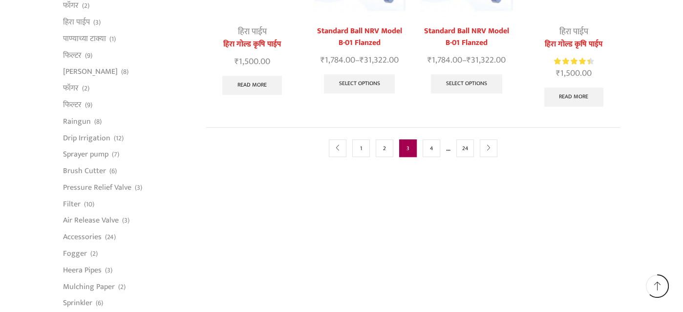
scroll to position [635, 0]
click at [493, 139] on link "next" at bounding box center [489, 148] width 18 height 18
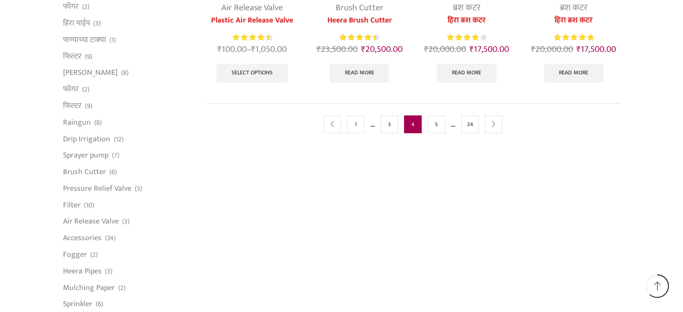
scroll to position [634, 0]
click at [494, 121] on icon "next" at bounding box center [493, 124] width 6 height 6
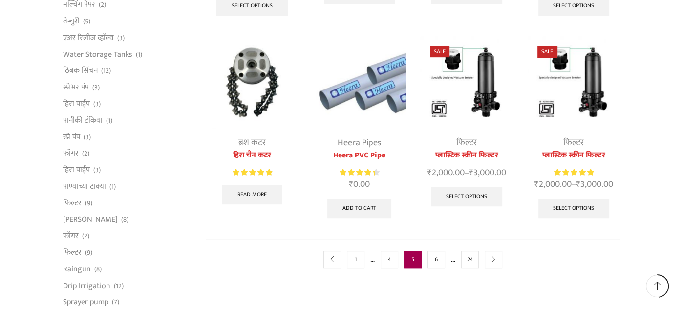
scroll to position [488, 0]
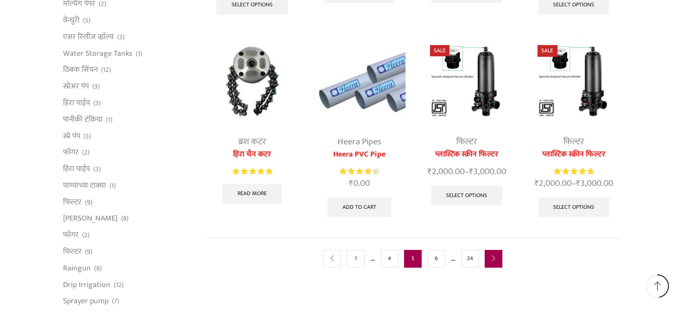
click at [498, 258] on link "next" at bounding box center [493, 259] width 18 height 18
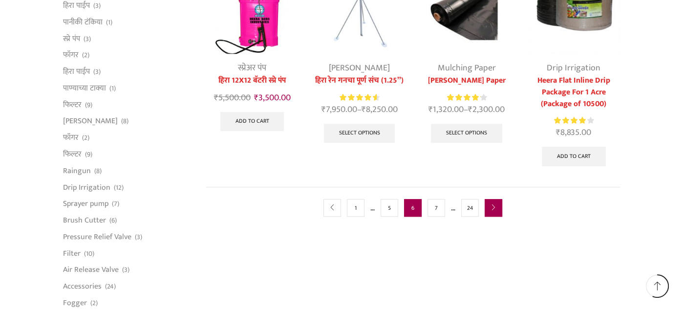
scroll to position [586, 0]
click at [496, 208] on link "next" at bounding box center [493, 207] width 18 height 18
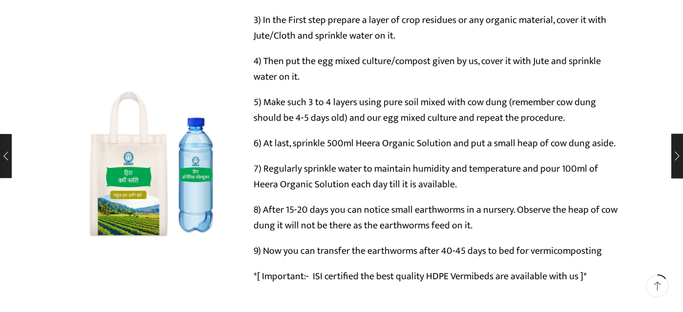
scroll to position [585, 0]
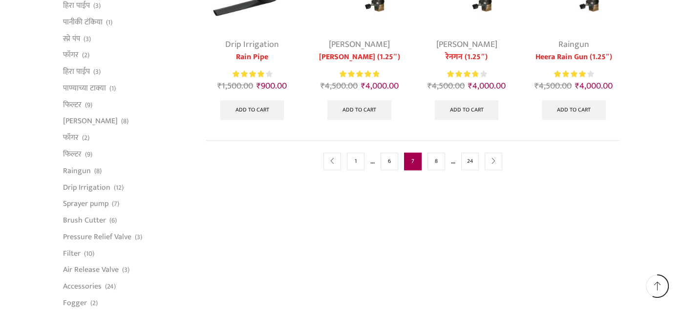
scroll to position [586, 0]
click at [491, 161] on icon "next" at bounding box center [493, 161] width 6 height 6
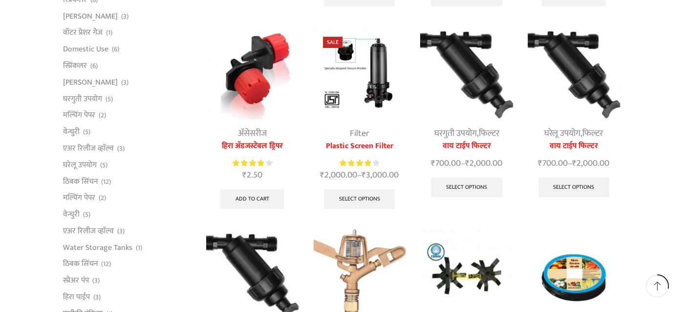
scroll to position [293, 0]
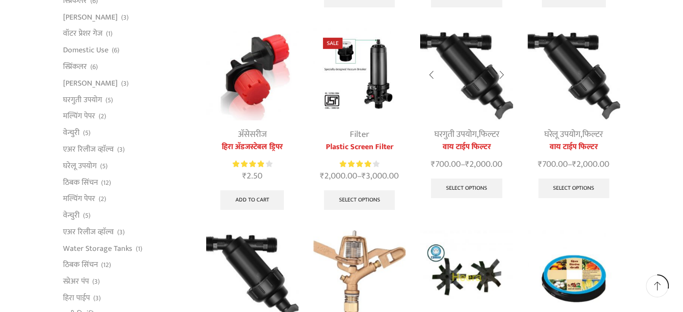
click at [469, 147] on link "वाय टाईप फिल्टर" at bounding box center [466, 147] width 92 height 12
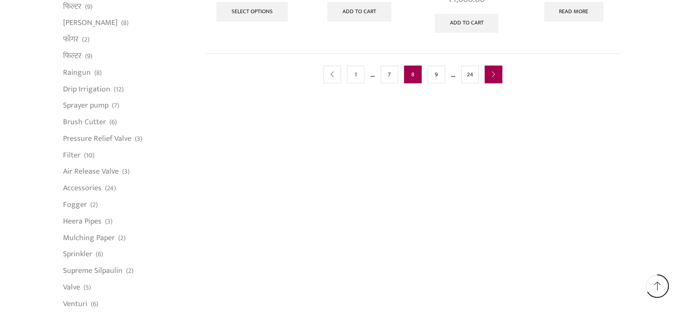
scroll to position [684, 0]
click at [493, 75] on icon "next" at bounding box center [493, 74] width 6 height 6
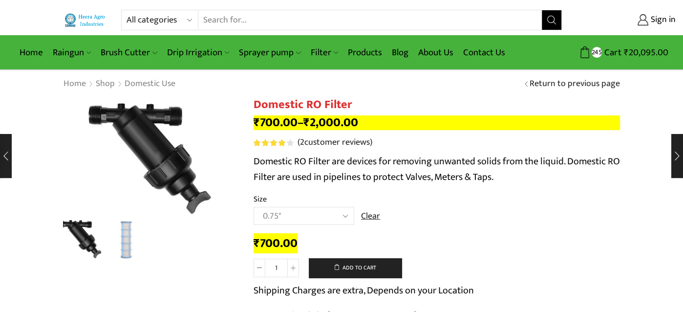
click at [346, 218] on select "Choose an option 0.75" 1" 1.5" 2"" at bounding box center [303, 216] width 101 height 18
select select "2""
click at [253, 207] on select "Choose an option 0.75" 1" 1.5" 2"" at bounding box center [303, 216] width 101 height 18
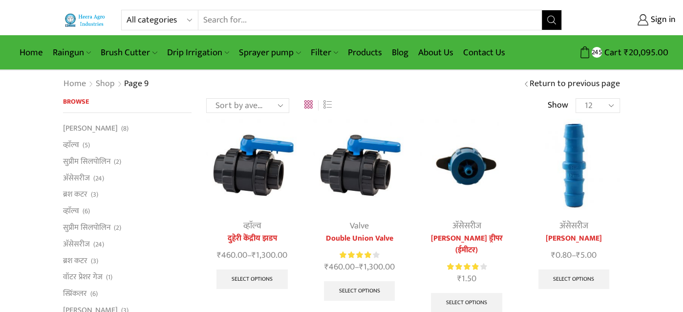
click at [461, 99] on div "Sort by popularity Sort by average rating Sort by latest Sort by price: low to …" at bounding box center [413, 105] width 414 height 15
click at [610, 105] on select "12 24 36 All" at bounding box center [597, 105] width 44 height 15
select select "-1"
click at [575, 98] on select "12 24 36 All" at bounding box center [597, 105] width 44 height 15
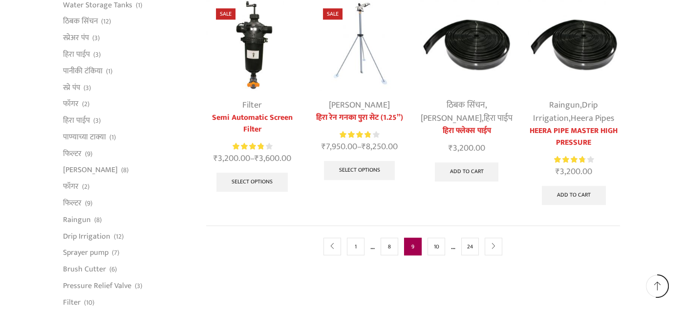
scroll to position [537, 0]
click at [493, 243] on icon "next" at bounding box center [493, 246] width 6 height 6
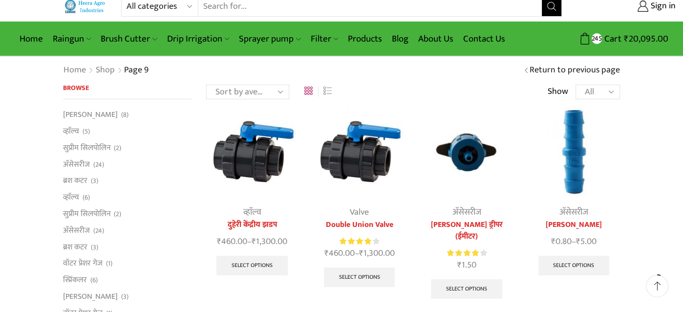
scroll to position [0, 0]
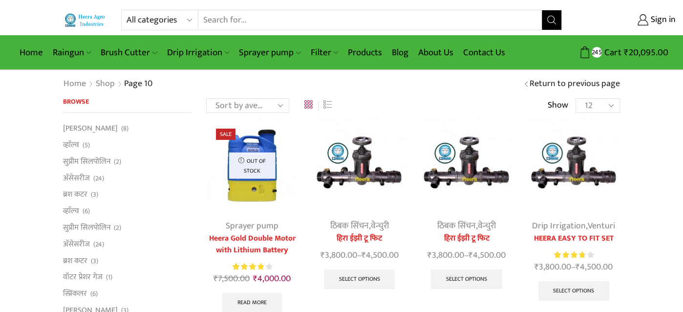
click at [612, 109] on select "12 24 36 All" at bounding box center [597, 105] width 44 height 15
select select "-1"
click at [575, 98] on select "12 24 36 All" at bounding box center [597, 105] width 44 height 15
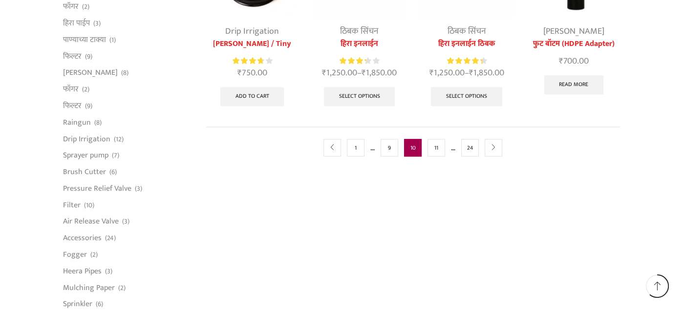
scroll to position [634, 0]
click at [496, 150] on link "next" at bounding box center [493, 147] width 18 height 18
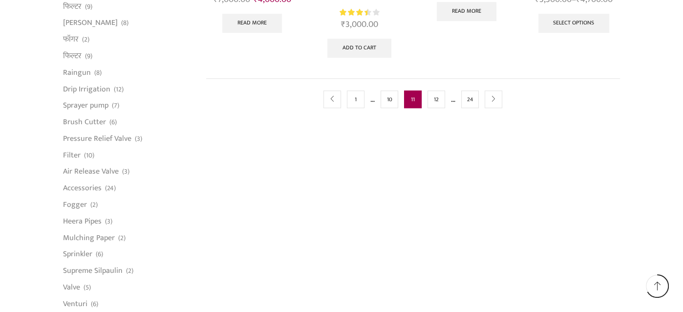
scroll to position [684, 0]
click at [497, 101] on link "next" at bounding box center [493, 99] width 18 height 18
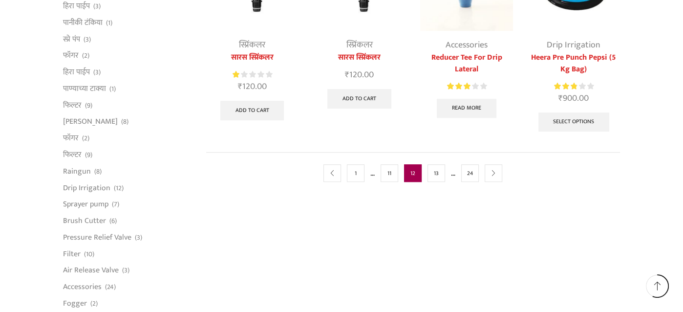
scroll to position [585, 0]
click at [491, 170] on icon "next" at bounding box center [493, 173] width 6 height 6
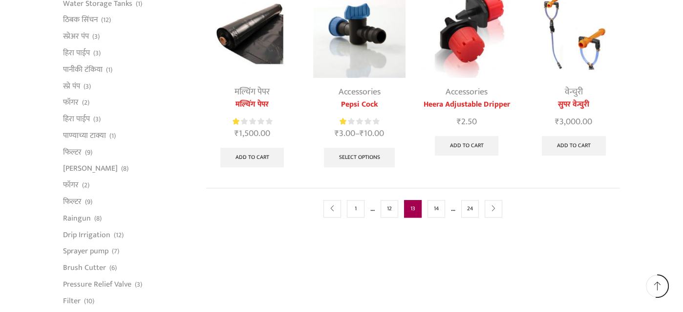
scroll to position [537, 0]
click at [494, 211] on link "next" at bounding box center [493, 209] width 18 height 18
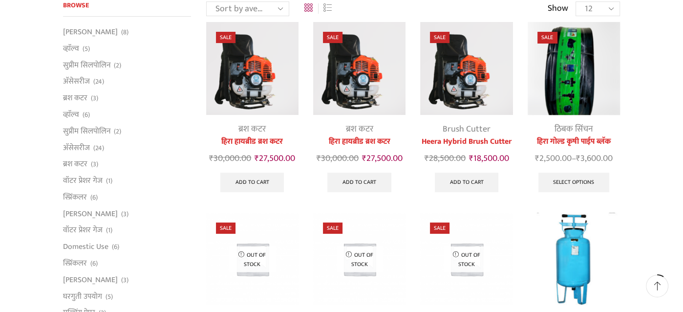
scroll to position [97, 0]
click at [89, 214] on link "[PERSON_NAME]" at bounding box center [90, 213] width 55 height 17
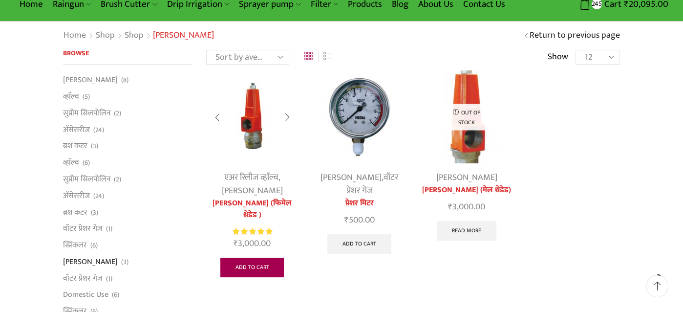
scroll to position [49, 0]
click at [250, 263] on link "Add to cart" at bounding box center [252, 267] width 64 height 20
click at [258, 175] on link "एअर रिलीज व्हाॅल्व" at bounding box center [251, 176] width 54 height 15
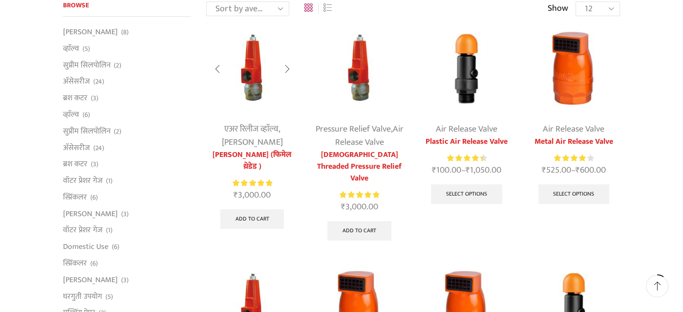
scroll to position [97, 0]
click at [247, 123] on link "एअर रिलीज व्हाॅल्व" at bounding box center [251, 128] width 54 height 15
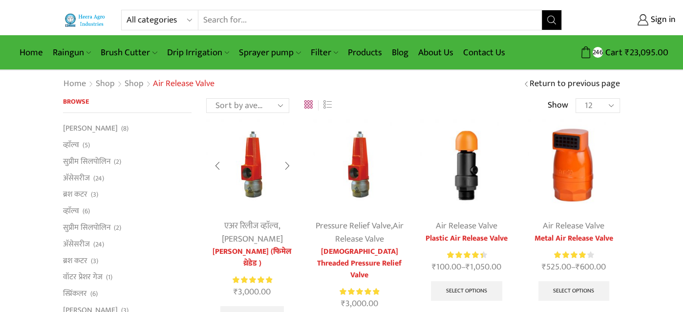
click at [253, 219] on link "एअर रिलीज व्हाॅल्व" at bounding box center [251, 225] width 54 height 15
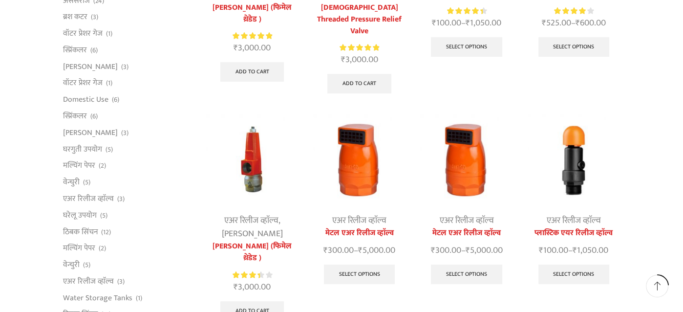
scroll to position [244, 0]
click at [248, 212] on link "एअर रिलीज व्हाॅल्व" at bounding box center [251, 219] width 54 height 15
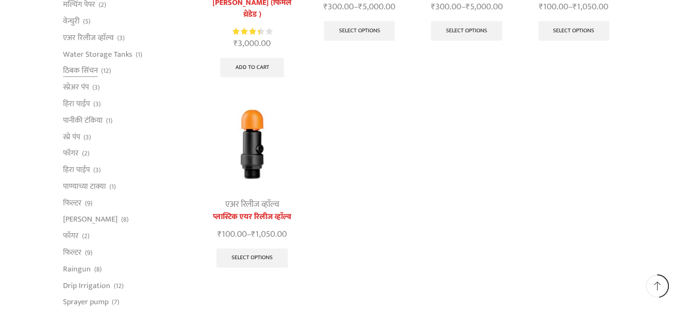
scroll to position [488, 0]
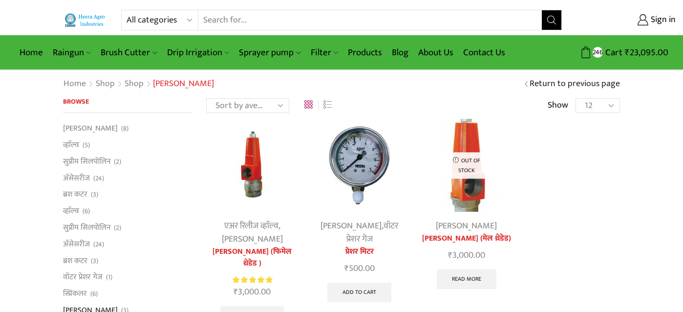
scroll to position [50, 0]
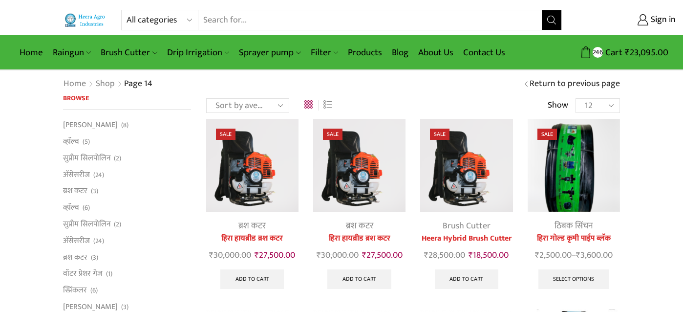
scroll to position [97, 0]
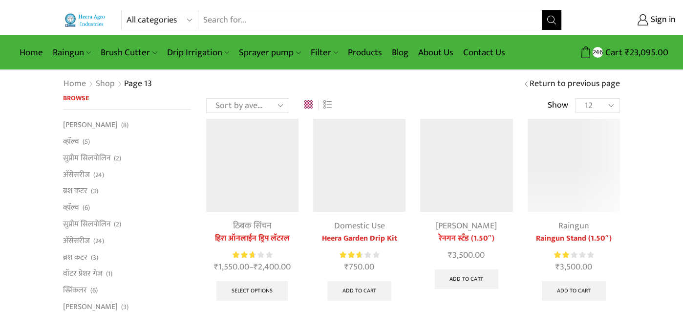
scroll to position [537, 0]
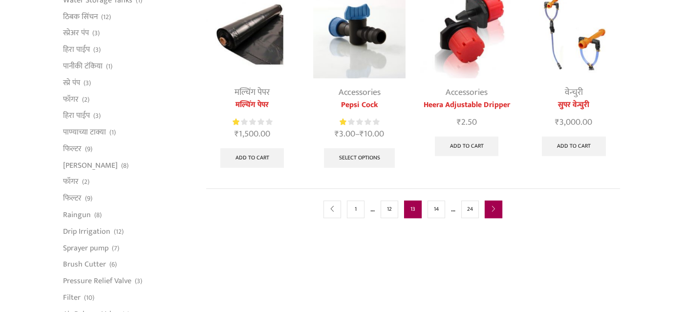
click at [502, 209] on link "next" at bounding box center [493, 209] width 18 height 18
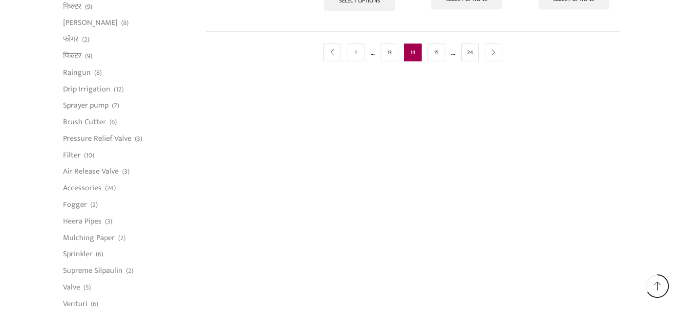
scroll to position [684, 0]
click at [495, 61] on link "next" at bounding box center [493, 52] width 18 height 18
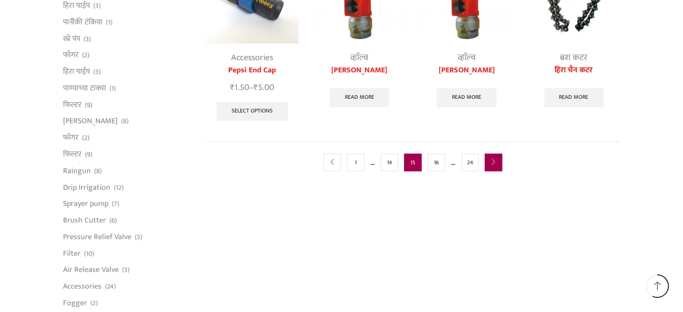
scroll to position [586, 0]
click at [494, 160] on icon "next" at bounding box center [493, 162] width 6 height 6
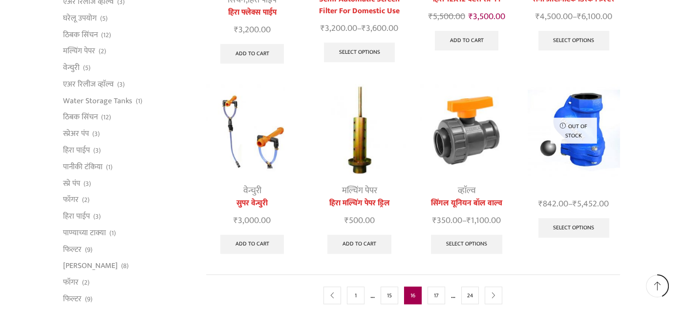
scroll to position [439, 0]
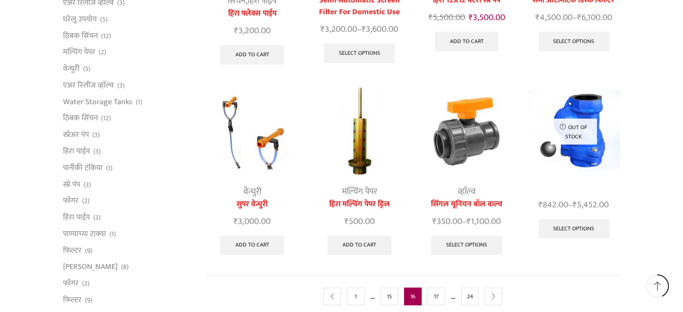
click at [463, 146] on img at bounding box center [466, 131] width 92 height 92
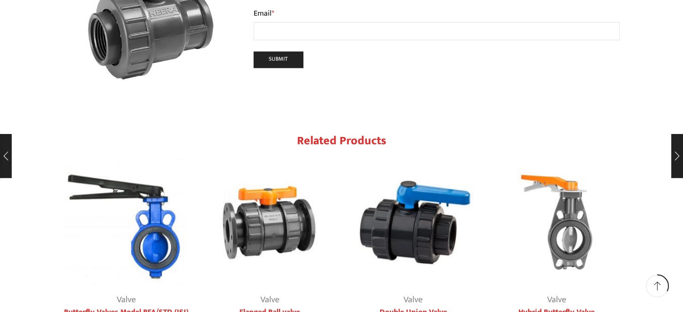
scroll to position [976, 0]
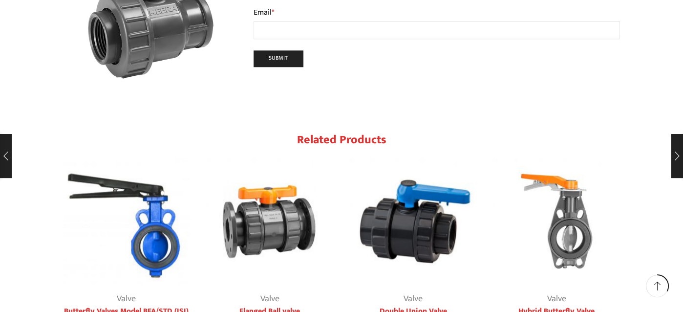
click at [403, 194] on img "3 / 4" at bounding box center [413, 221] width 127 height 127
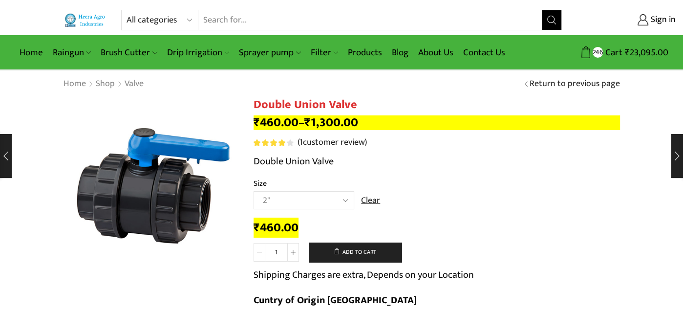
click at [343, 200] on select "Choose an option 2" 2.5" 3"" at bounding box center [303, 200] width 101 height 18
click at [294, 252] on icon at bounding box center [293, 252] width 5 height 5
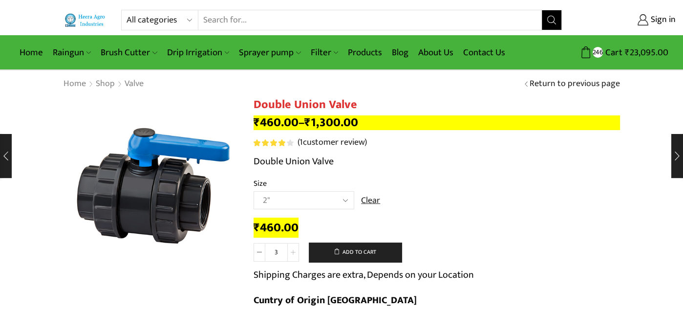
click at [294, 252] on icon at bounding box center [293, 252] width 5 height 5
type input "4"
click at [365, 250] on button "Add to cart" at bounding box center [355, 252] width 93 height 20
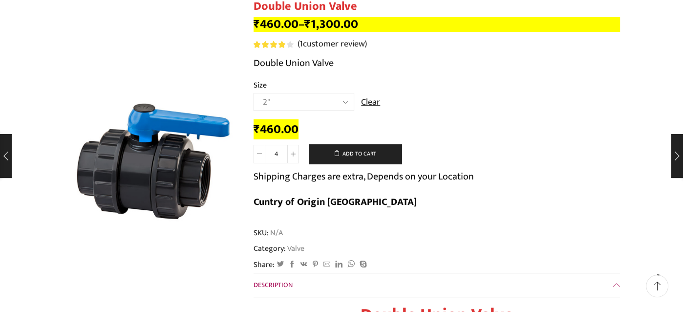
scroll to position [98, 0]
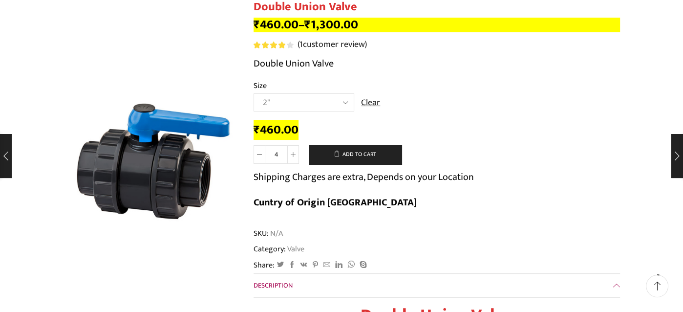
click at [344, 103] on select "Choose an option 2" 2.5" 3"" at bounding box center [303, 102] width 101 height 18
click at [462, 97] on td "Choose an option 2" 2.5" 3" Clear" at bounding box center [436, 106] width 366 height 27
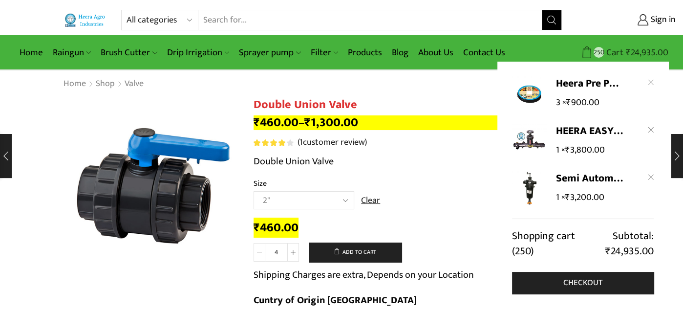
click at [637, 57] on bdi "₹ 24,935.00" at bounding box center [647, 52] width 42 height 15
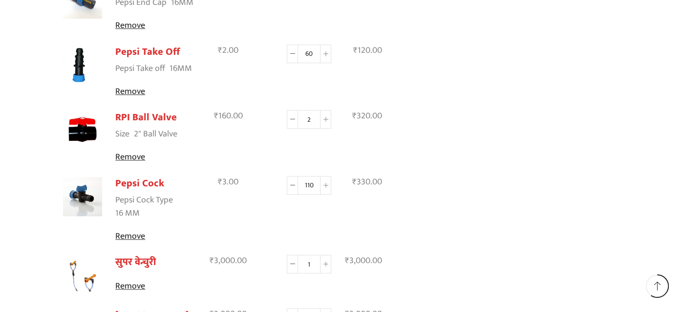
scroll to position [732, 0]
click at [293, 187] on span at bounding box center [292, 184] width 11 height 19
type input "80"
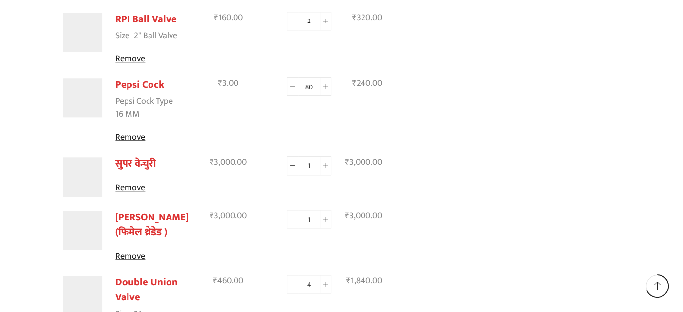
scroll to position [876, 0]
click at [292, 84] on icon at bounding box center [292, 86] width 5 height 5
type input "60"
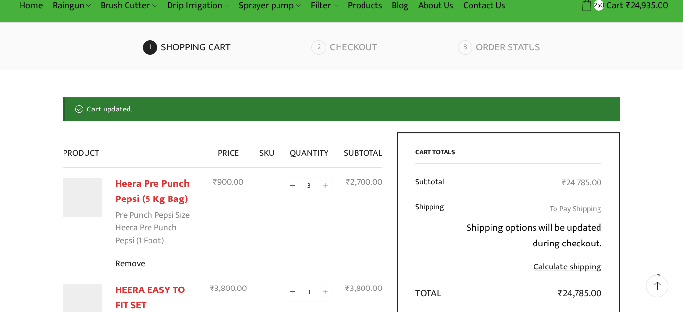
scroll to position [46, 0]
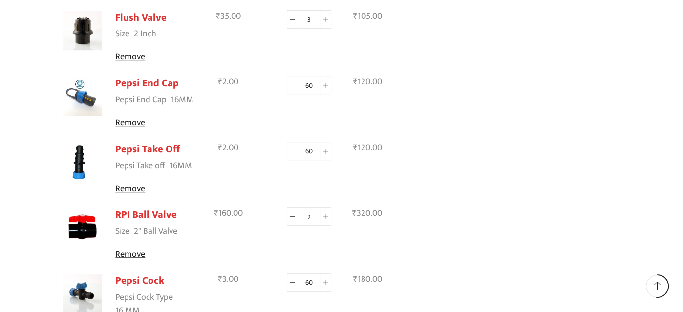
scroll to position [633, 0]
click at [134, 190] on link "Remove" at bounding box center [156, 189] width 82 height 13
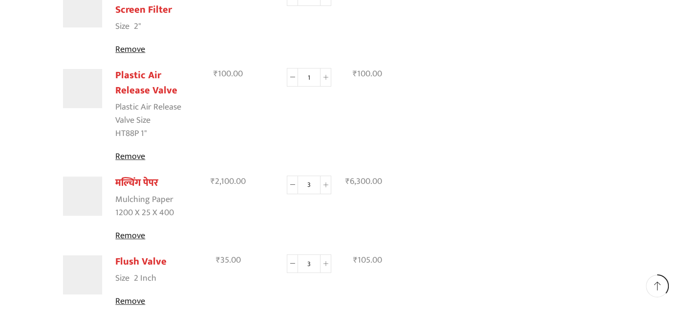
scroll to position [436, 0]
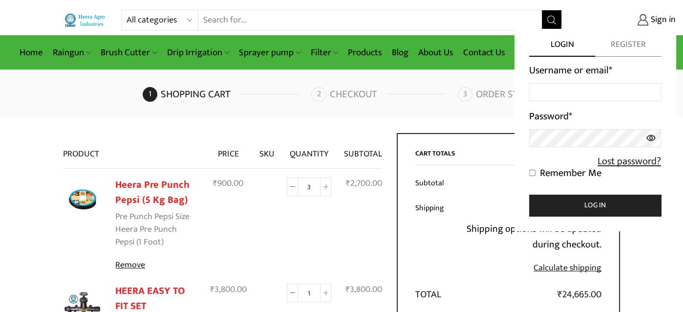
click at [631, 50] on span "Register" at bounding box center [628, 48] width 66 height 18
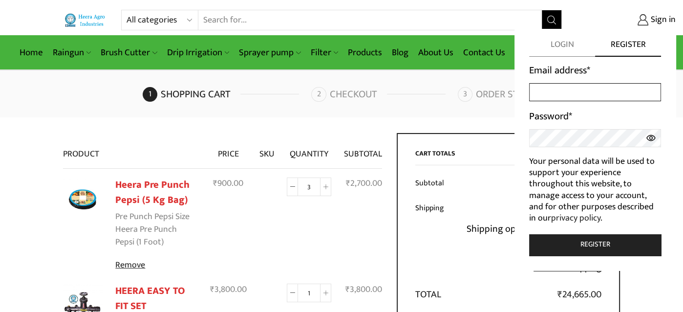
click at [561, 91] on input "Email address *" at bounding box center [595, 92] width 132 height 18
type input "[EMAIL_ADDRESS][PERSON_NAME][DOMAIN_NAME]"
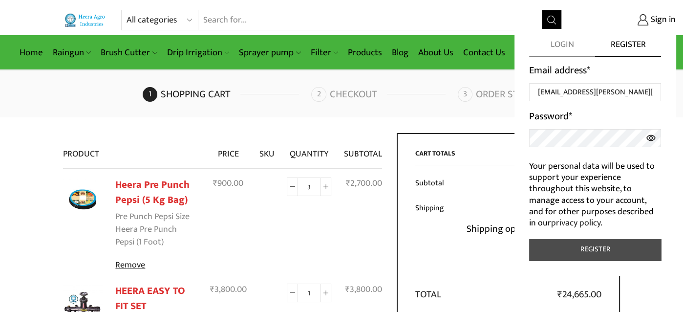
click at [601, 243] on button "Register" at bounding box center [595, 249] width 132 height 21
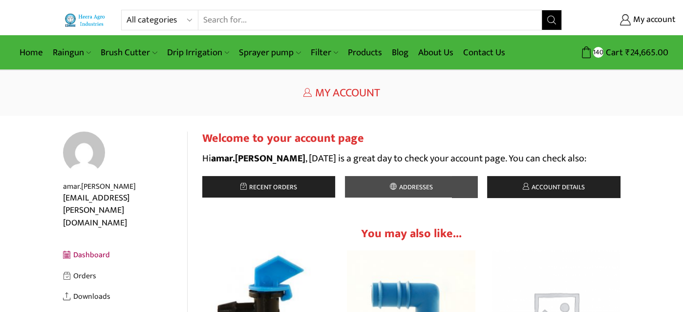
click at [405, 182] on span "Addresses" at bounding box center [415, 186] width 36 height 11
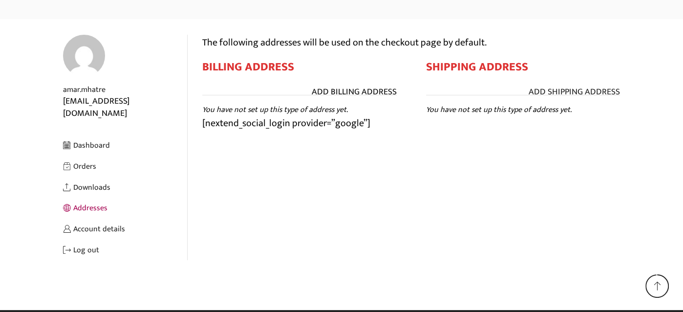
scroll to position [97, 0]
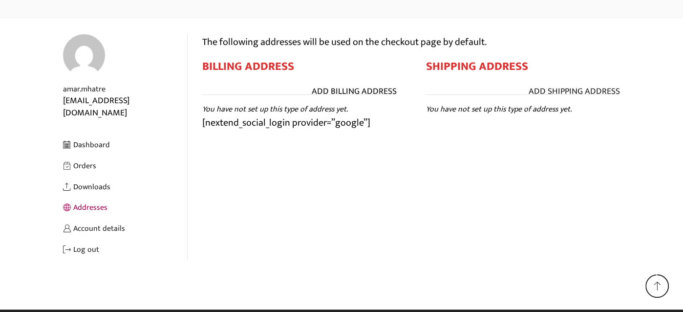
click at [355, 87] on link "Add Billing address" at bounding box center [354, 91] width 85 height 13
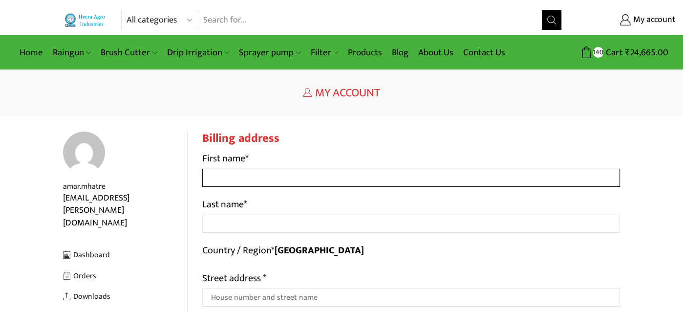
click at [266, 179] on input "First name *" at bounding box center [411, 177] width 418 height 18
type input "Amar"
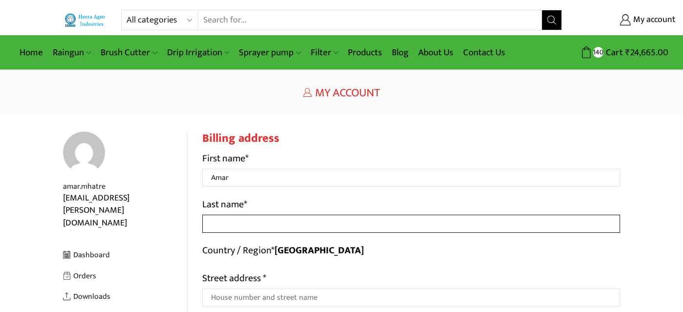
type input "[PERSON_NAME]"
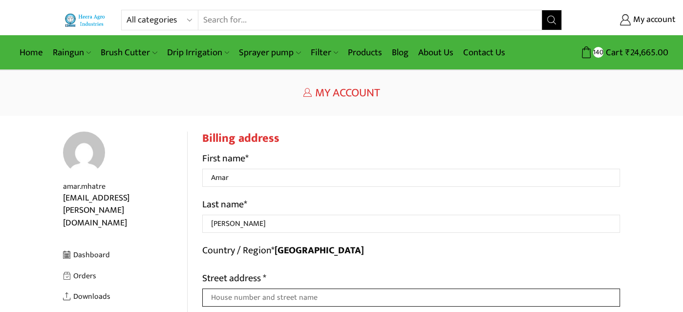
type input "G5-204, New Brahmand Annex, Phase 8, [GEOGRAPHIC_DATA]"
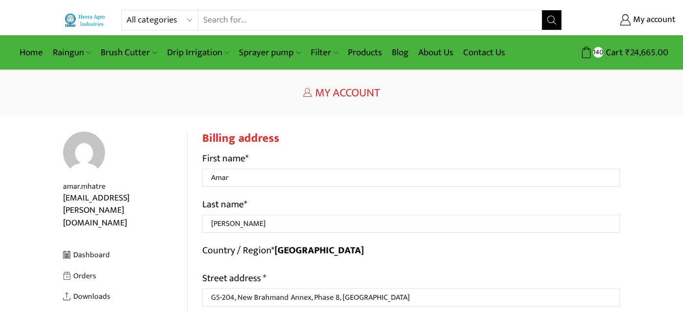
type input "[DEMOGRAPHIC_DATA]"
type input "Thane West"
select select "MH"
type input "400607"
type input "09892750966"
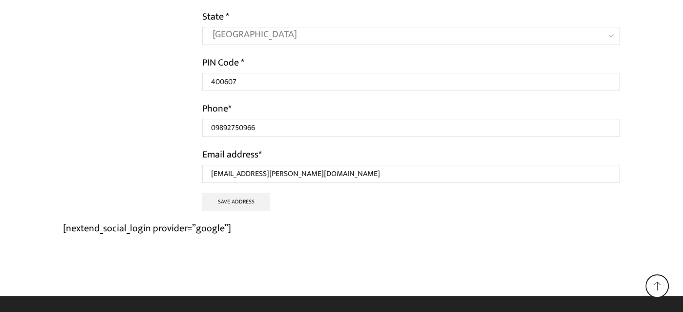
scroll to position [381, 0]
click at [248, 200] on button "Save address" at bounding box center [236, 201] width 68 height 18
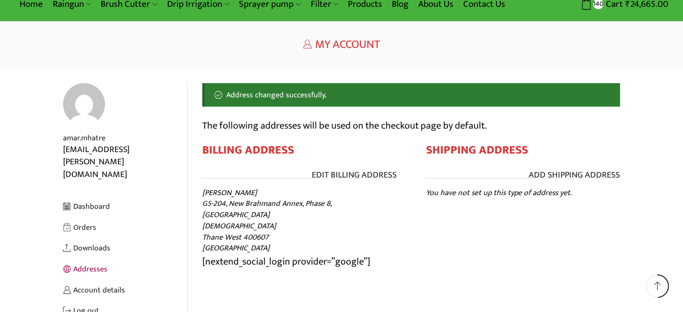
scroll to position [49, 0]
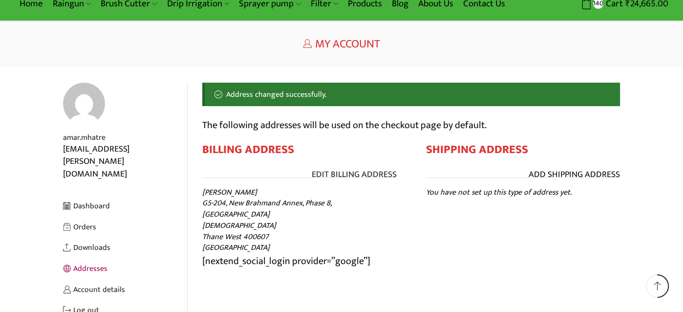
click at [570, 177] on link "Add Shipping address" at bounding box center [573, 174] width 91 height 13
click at [560, 177] on link "Add Shipping address" at bounding box center [573, 174] width 91 height 13
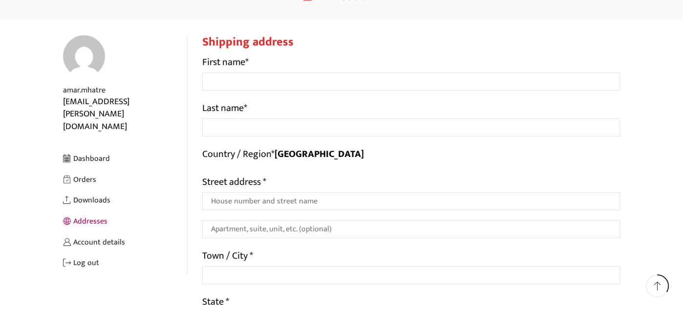
scroll to position [97, 0]
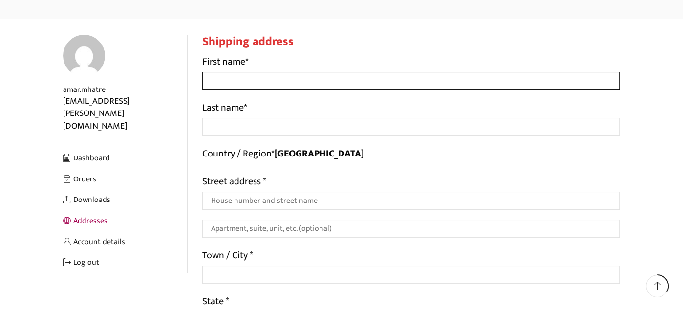
click at [287, 83] on input "First name *" at bounding box center [411, 81] width 418 height 18
type input "Amar"
type input "Mhatre"
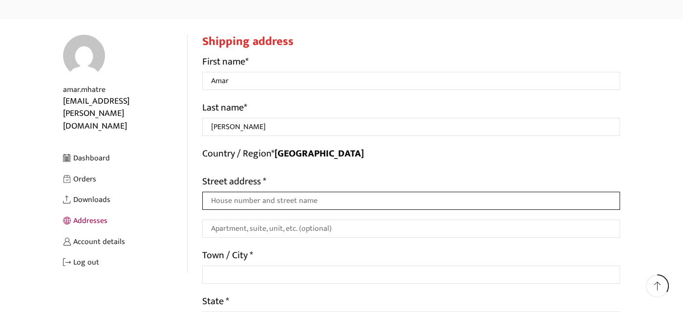
type input "G5-204, New Brahmand Annex, Phase 8, [GEOGRAPHIC_DATA]"
type input "[DEMOGRAPHIC_DATA]"
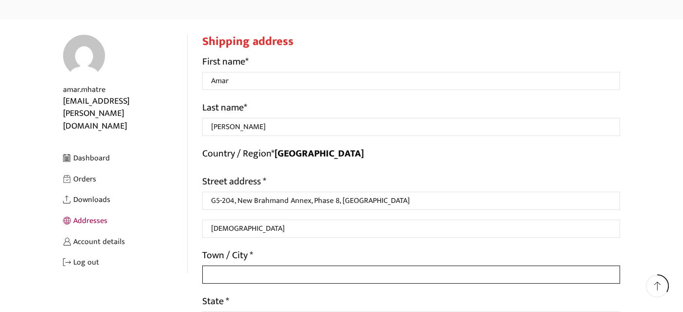
type input "Thane West"
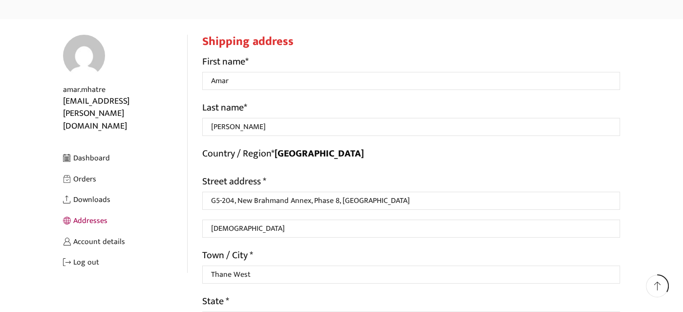
select select "MH"
type input "400607"
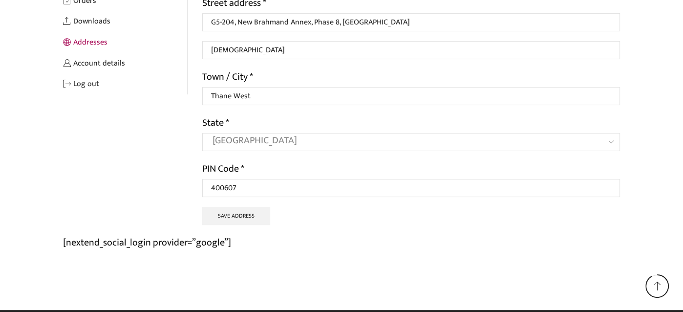
scroll to position [290, 0]
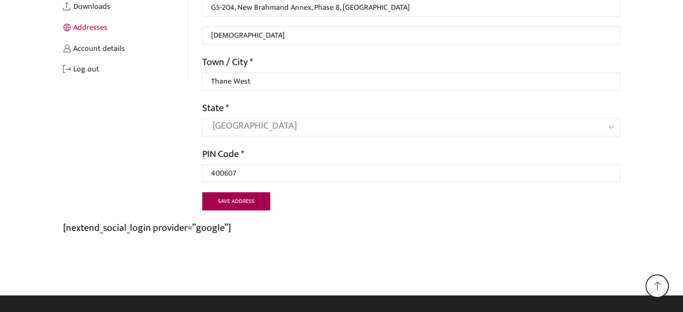
click at [250, 199] on button "Save address" at bounding box center [236, 201] width 68 height 18
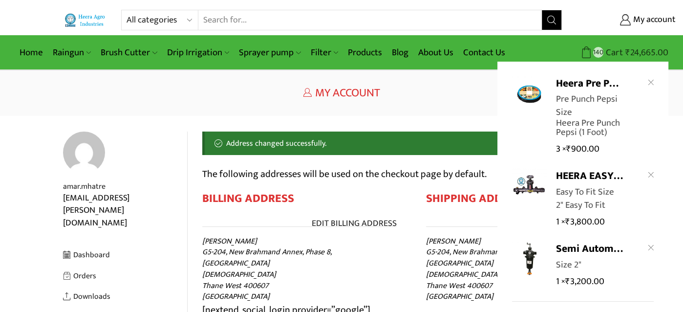
click at [637, 55] on bdi "₹ 24,665.00" at bounding box center [646, 52] width 43 height 15
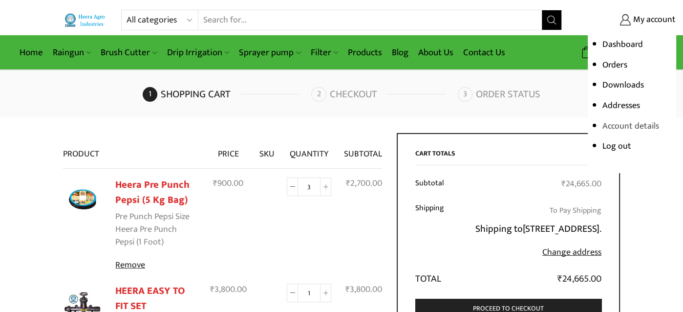
click at [629, 129] on link "Account details" at bounding box center [630, 126] width 57 height 15
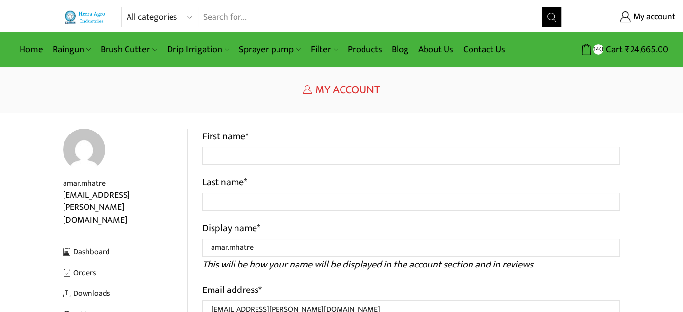
scroll to position [2, 0]
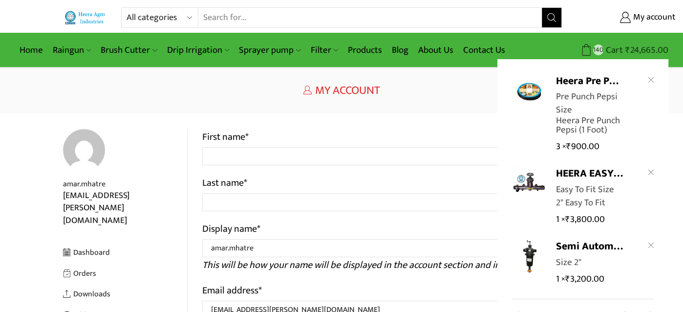
click at [646, 43] on bdi "₹ 24,665.00" at bounding box center [646, 49] width 43 height 15
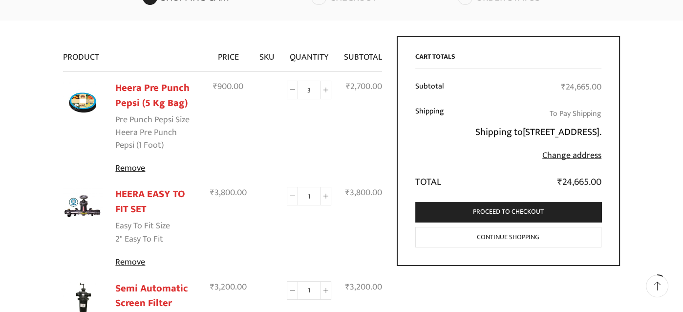
scroll to position [97, 0]
click at [586, 111] on label "To Pay Shipping" at bounding box center [575, 113] width 52 height 14
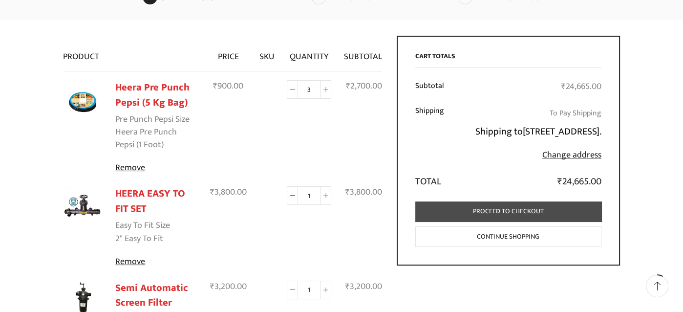
click at [522, 221] on link "Proceed to checkout" at bounding box center [508, 211] width 187 height 20
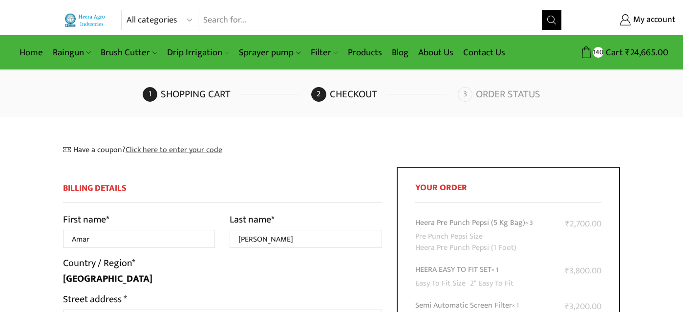
select select "MH"
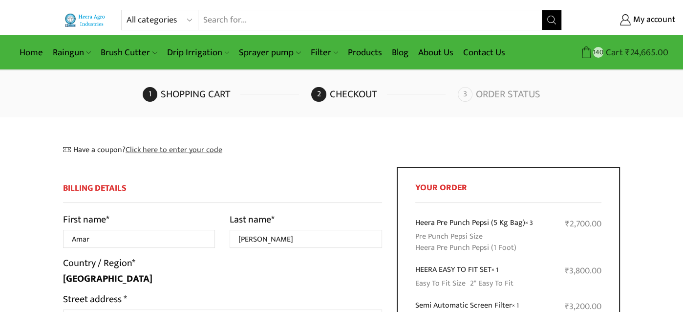
click at [643, 55] on bdi "₹ 24,665.00" at bounding box center [646, 52] width 43 height 15
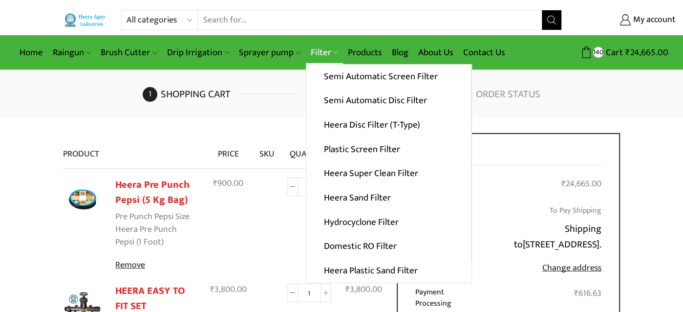
click at [318, 49] on link "Filter" at bounding box center [324, 52] width 37 height 23
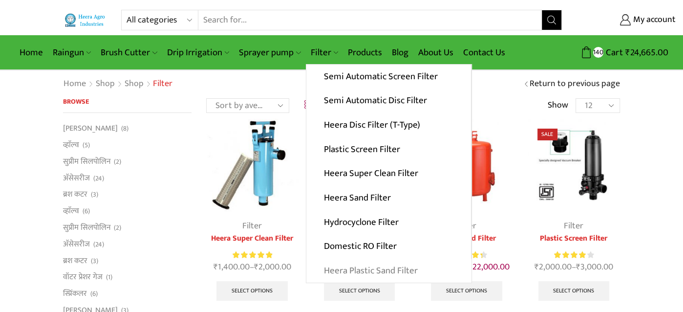
click at [390, 267] on link "Heera Plastic Sand Filter" at bounding box center [388, 270] width 165 height 24
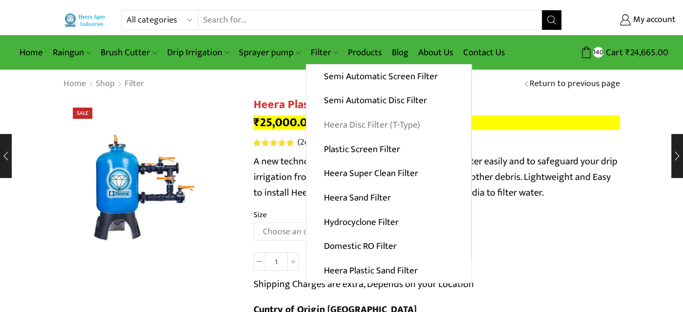
click at [346, 126] on link "Heera Disc Filter (T-Type)" at bounding box center [388, 125] width 165 height 24
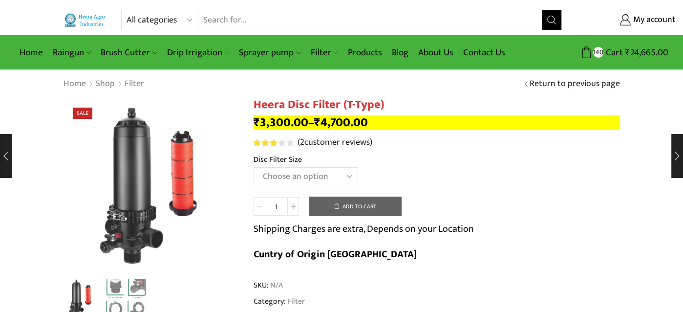
click at [351, 176] on select "Choose an option 2" Disc Filter 2.5" Disc Filter 3" Disc Filter 40m3 3" Disc Fi…" at bounding box center [305, 176] width 105 height 18
click at [253, 167] on select "Choose an option 2" Disc Filter 2.5" Disc Filter 3" Disc Filter 40m3 3" Disc Fi…" at bounding box center [305, 176] width 105 height 18
select select "2-disc-filter"
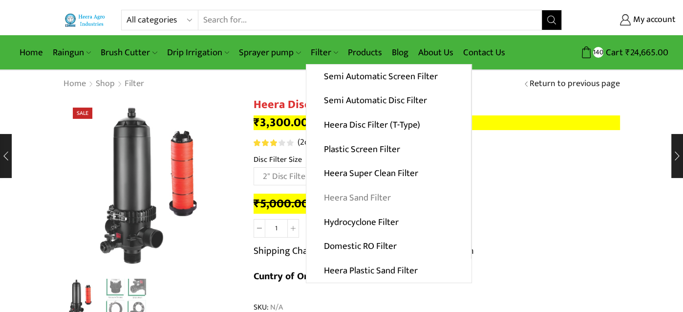
click at [348, 196] on link "Heera Sand Filter" at bounding box center [388, 198] width 165 height 24
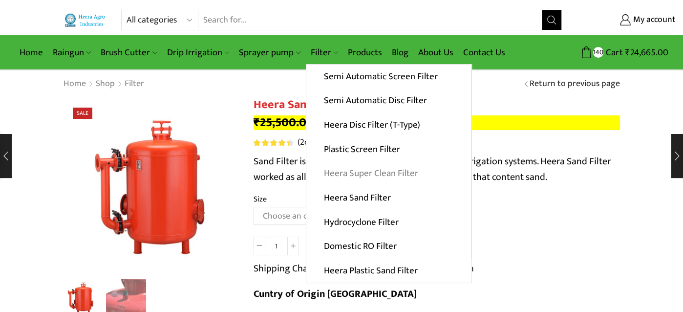
click at [356, 178] on link "Heera Super Clean Filter" at bounding box center [388, 173] width 165 height 24
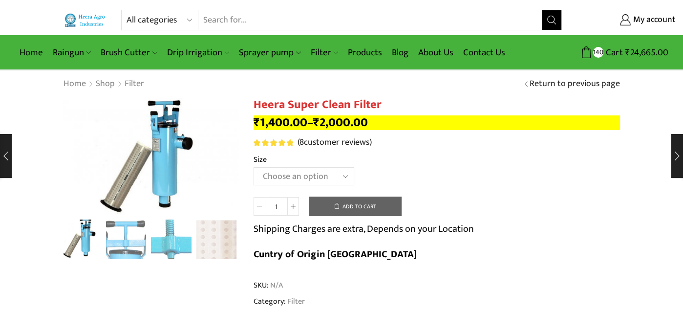
click at [346, 173] on select "Choose an option GI 2" X 15" GI 2.5" X 15" GI 3" X 15" GI 2" X 18" GI 2.5" X 18…" at bounding box center [303, 176] width 101 height 18
click at [253, 167] on select "Choose an option GI 2" X 15" GI 2.5" X 15" GI 3" X 15" GI 2" X 18" GI 2.5" X 18…" at bounding box center [303, 176] width 101 height 18
select select "GI 2" X 20""
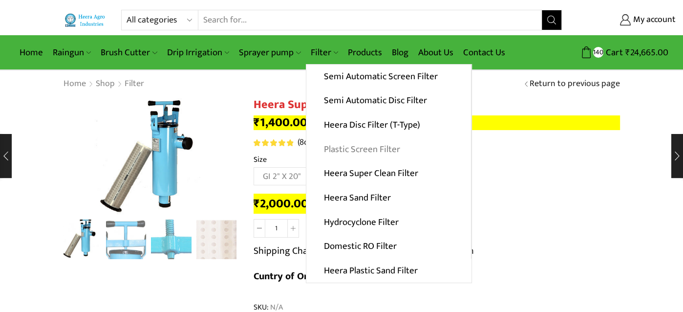
click at [347, 148] on link "Plastic Screen Filter" at bounding box center [388, 149] width 165 height 24
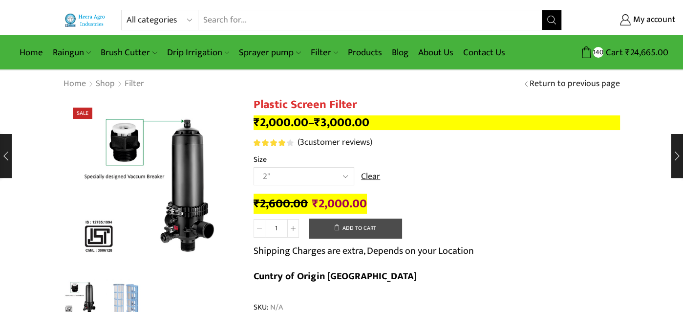
click at [364, 223] on button "Add to cart" at bounding box center [355, 228] width 93 height 20
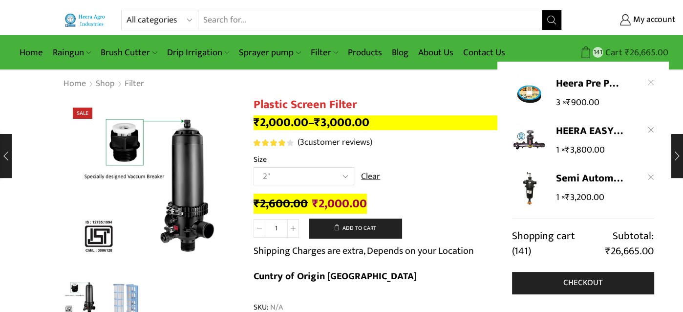
click at [643, 49] on bdi "₹ 26,665.00" at bounding box center [646, 52] width 43 height 15
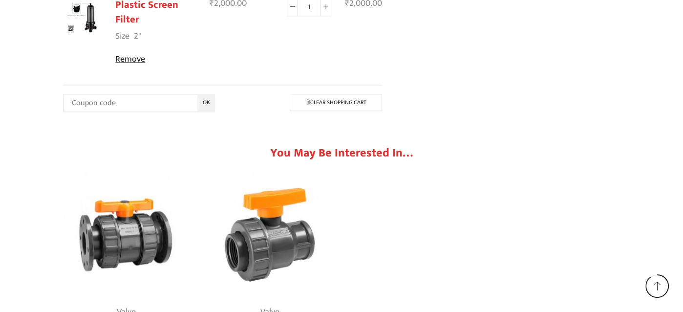
scroll to position [1122, 0]
click at [131, 13] on link "Plastic Screen Filter" at bounding box center [146, 12] width 63 height 32
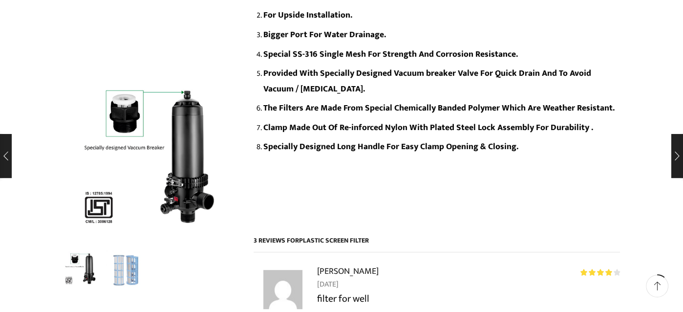
scroll to position [391, 0]
click at [125, 270] on img "2 / 2" at bounding box center [126, 268] width 41 height 41
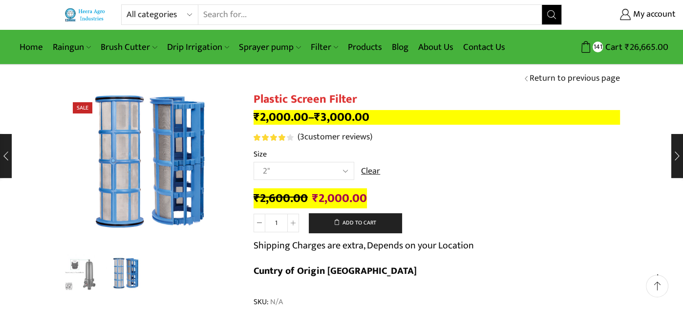
scroll to position [0, 0]
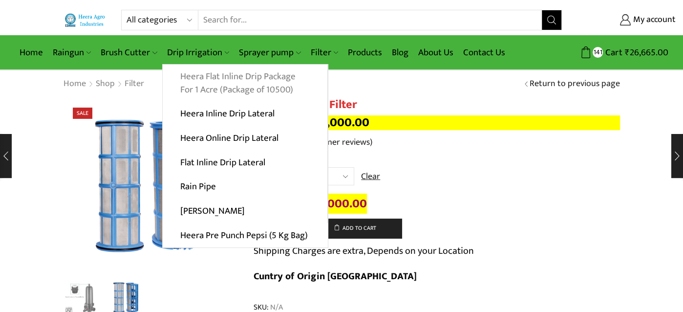
click at [212, 81] on link "Heera Flat Inline Drip Package For 1 Acre (Package of 10500)" at bounding box center [245, 83] width 165 height 38
click at [214, 80] on link "Heera Flat Inline Drip Package For 1 Acre (Package of 10500)" at bounding box center [245, 83] width 165 height 38
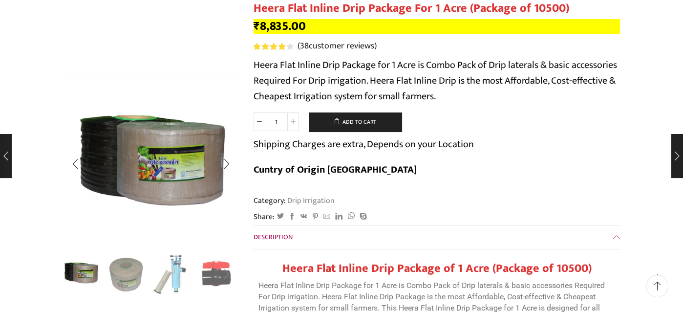
scroll to position [97, 0]
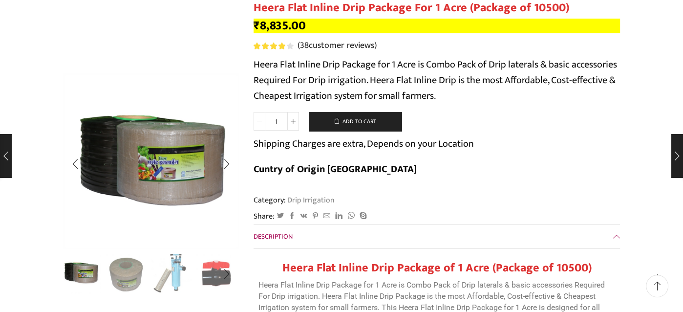
click at [176, 274] on img "3 / 10" at bounding box center [171, 272] width 41 height 41
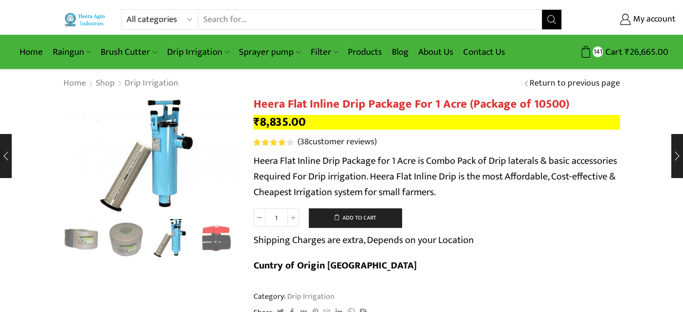
scroll to position [0, 0]
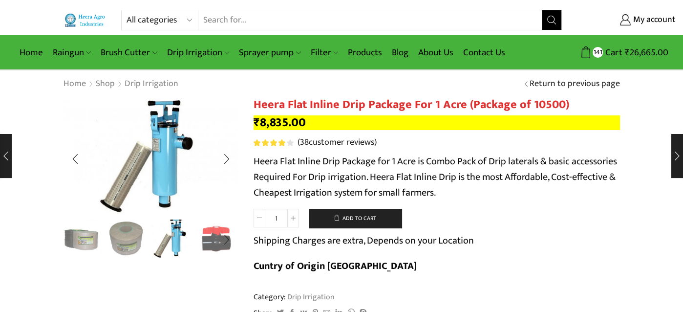
click at [122, 233] on img "2 / 10" at bounding box center [126, 238] width 41 height 41
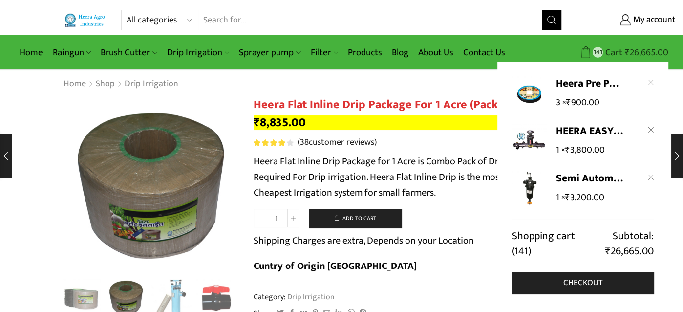
click at [648, 51] on bdi "₹ 26,665.00" at bounding box center [646, 52] width 43 height 15
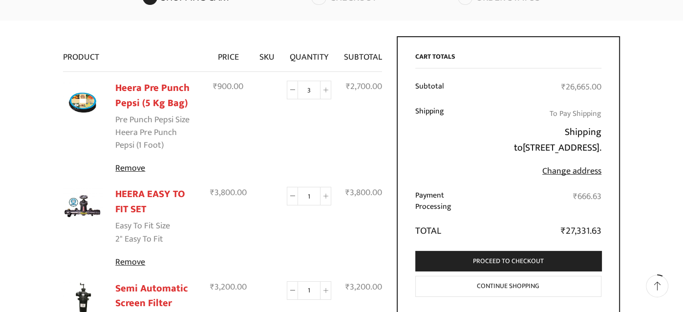
scroll to position [96, 0]
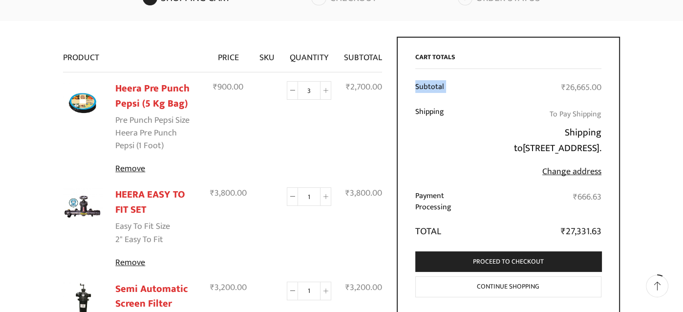
drag, startPoint x: 554, startPoint y: 86, endPoint x: 602, endPoint y: 89, distance: 48.0
click at [602, 89] on div "Cart totals Subtotal ₹ 26,665.00 Shipping To Pay Shipping Shipping to [STREET_A…" at bounding box center [509, 176] width 224 height 278
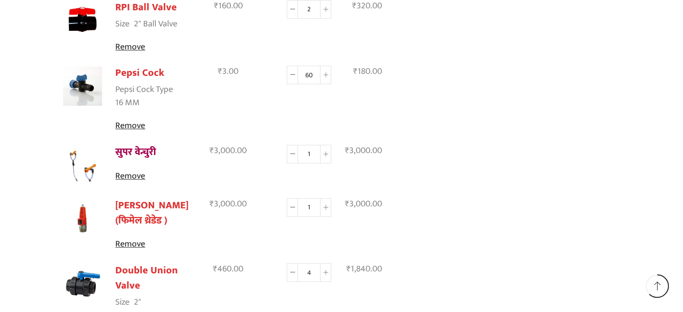
scroll to position [776, 0]
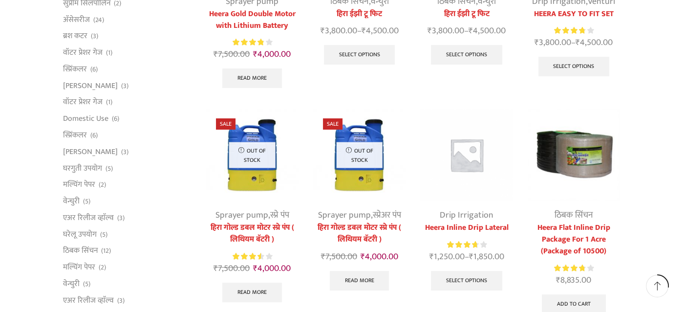
scroll to position [217, 0]
